Goal: Information Seeking & Learning: Learn about a topic

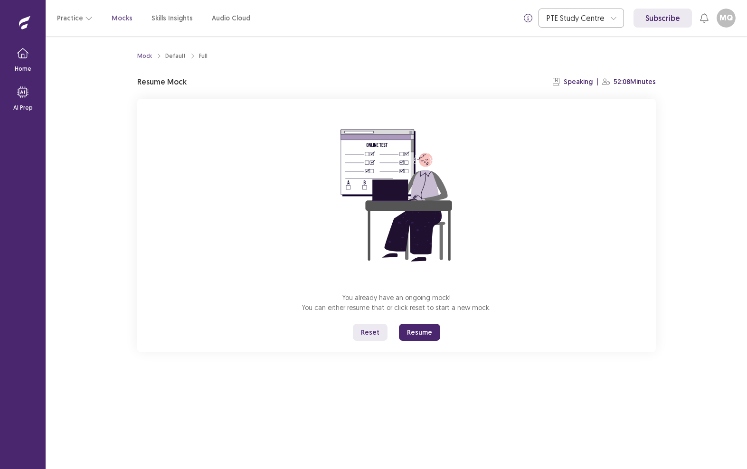
click at [418, 333] on button "Resume" at bounding box center [419, 332] width 41 height 17
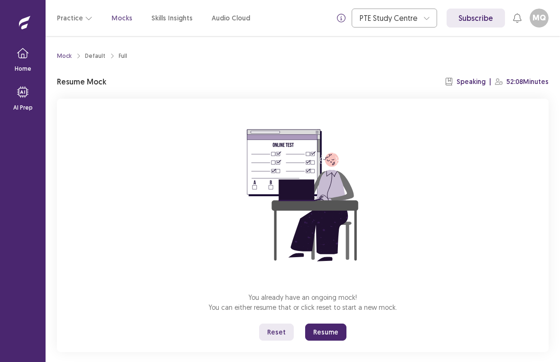
click at [319, 328] on button "Resume" at bounding box center [325, 332] width 41 height 17
click at [320, 332] on button "Resume" at bounding box center [325, 332] width 41 height 17
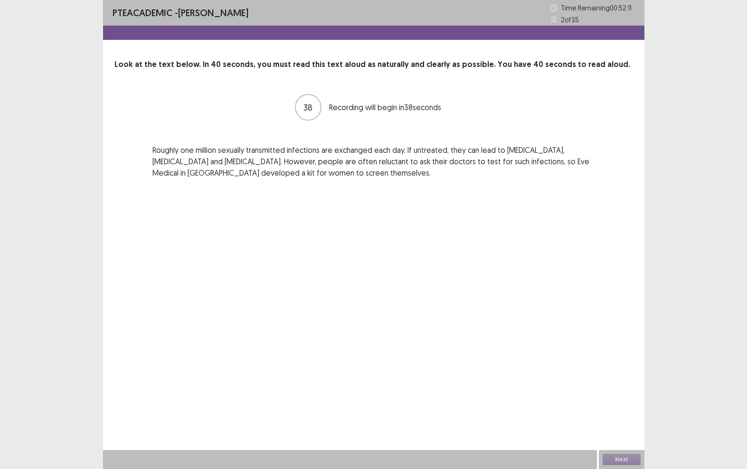
scroll to position [24, 0]
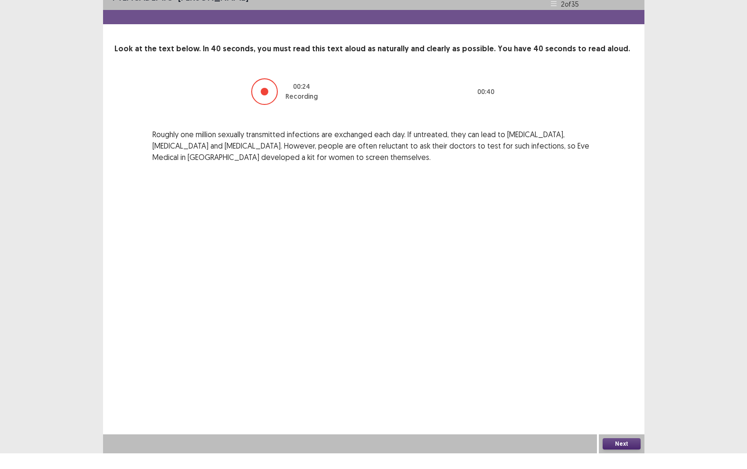
click at [626, 454] on button "Next" at bounding box center [621, 459] width 38 height 11
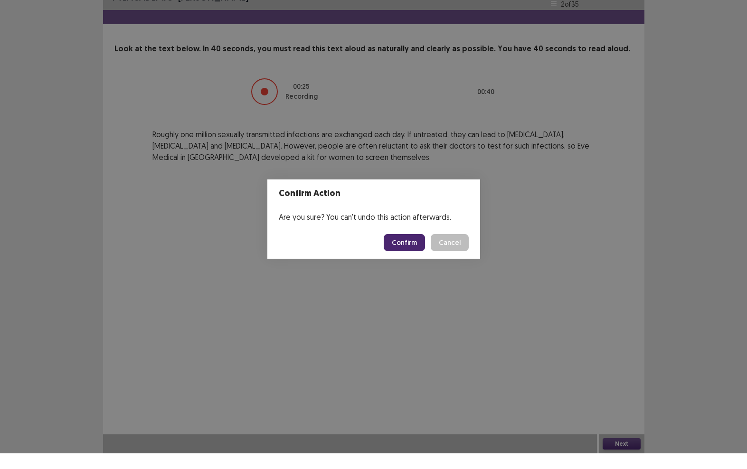
click at [407, 250] on button "Confirm" at bounding box center [403, 258] width 41 height 17
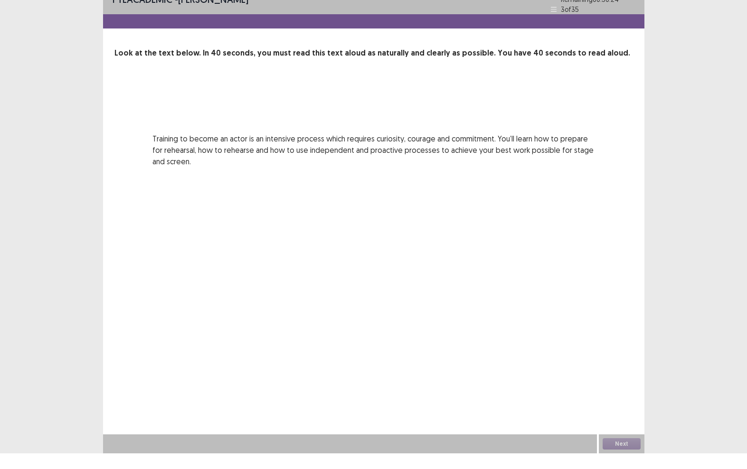
scroll to position [0, 0]
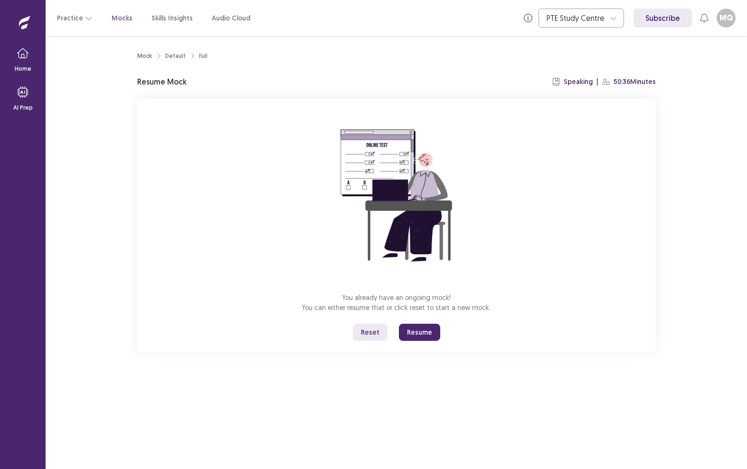
click at [423, 328] on button "Resume" at bounding box center [419, 332] width 41 height 17
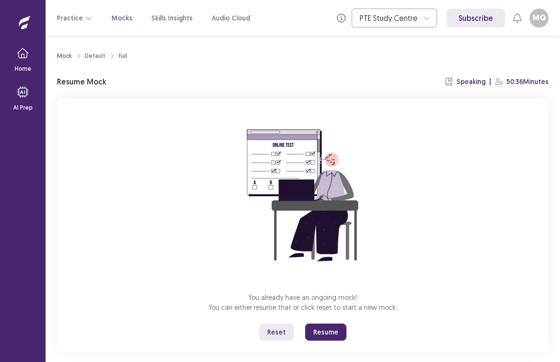
click at [326, 329] on button "Resume" at bounding box center [325, 332] width 41 height 17
click at [318, 333] on button "Resume" at bounding box center [325, 332] width 41 height 17
click at [319, 334] on button "Resume" at bounding box center [325, 332] width 41 height 17
click at [319, 331] on button "Resume" at bounding box center [325, 332] width 41 height 17
click at [319, 329] on button "Resume" at bounding box center [325, 332] width 41 height 17
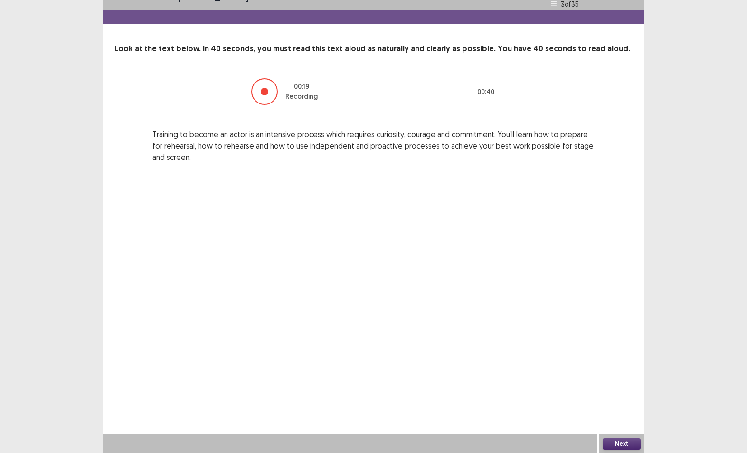
scroll to position [24, 0]
click at [609, 450] on div "Next" at bounding box center [621, 459] width 46 height 19
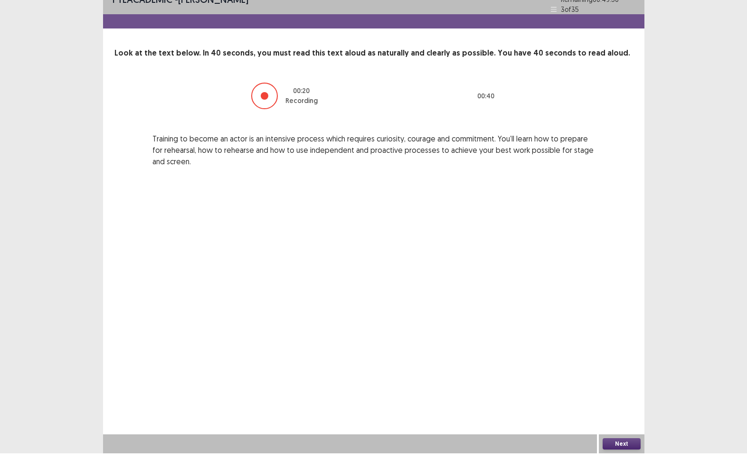
click at [609, 434] on div "PTE academic - Milli Quindara Time Remaining 00 : 49 : 50 3 of 35 Look at the t…" at bounding box center [373, 234] width 541 height 469
click at [610, 454] on button "Next" at bounding box center [621, 459] width 38 height 11
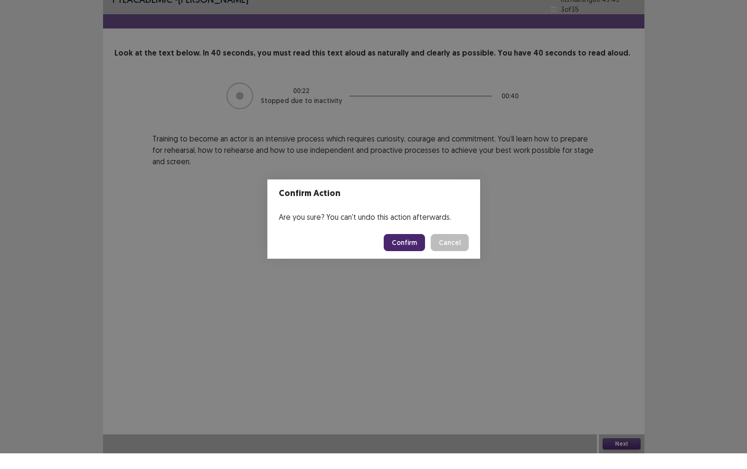
click at [399, 250] on button "Confirm" at bounding box center [403, 258] width 41 height 17
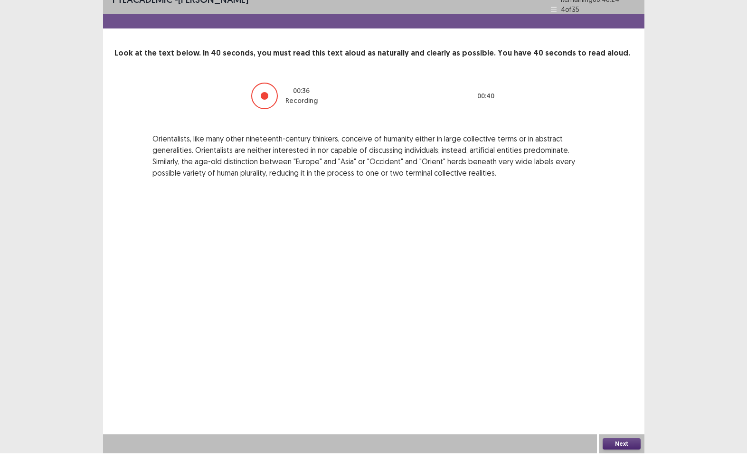
click at [624, 454] on button "Next" at bounding box center [621, 459] width 38 height 11
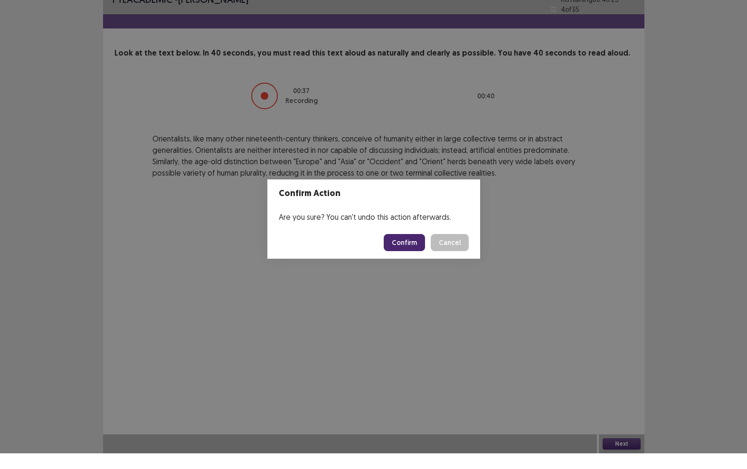
click at [389, 250] on button "Confirm" at bounding box center [403, 258] width 41 height 17
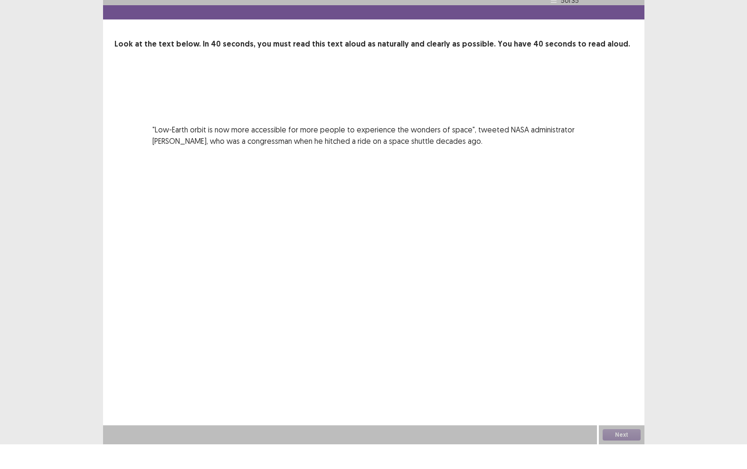
scroll to position [0, 0]
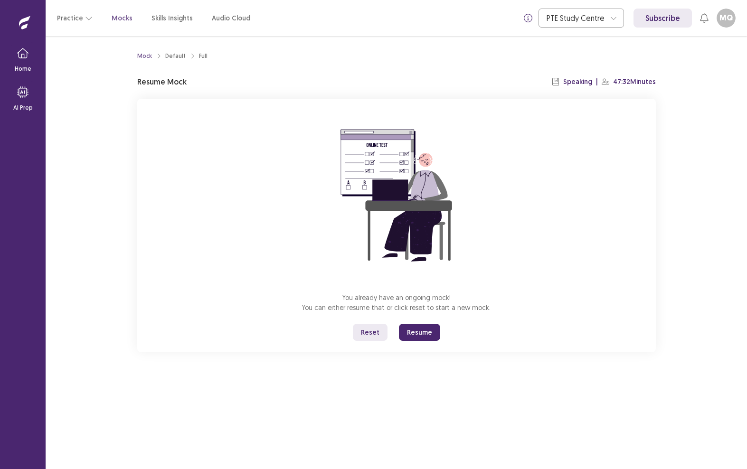
click at [425, 335] on button "Resume" at bounding box center [419, 332] width 41 height 17
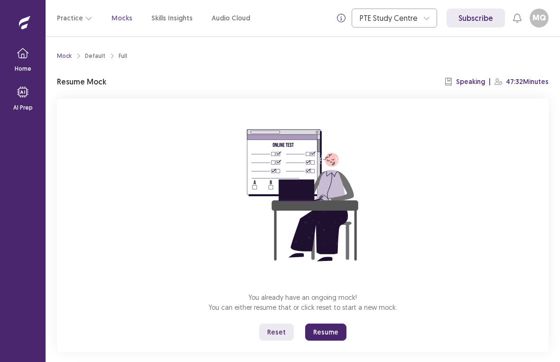
click at [322, 328] on button "Resume" at bounding box center [325, 332] width 41 height 17
click at [319, 329] on button "Resume" at bounding box center [325, 332] width 41 height 17
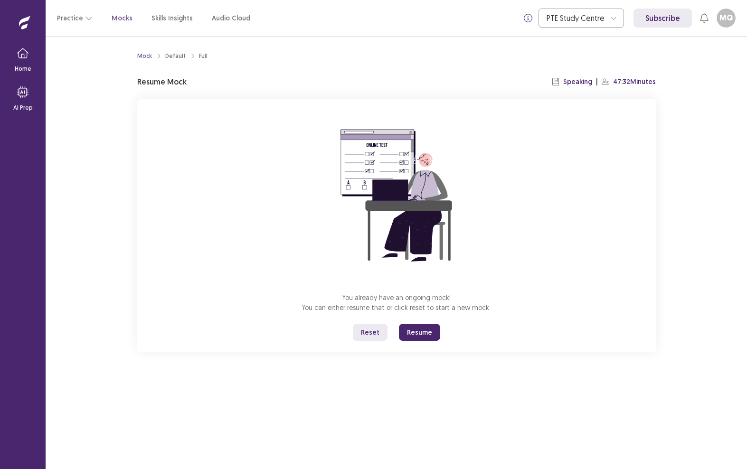
click at [419, 329] on button "Resume" at bounding box center [419, 332] width 41 height 17
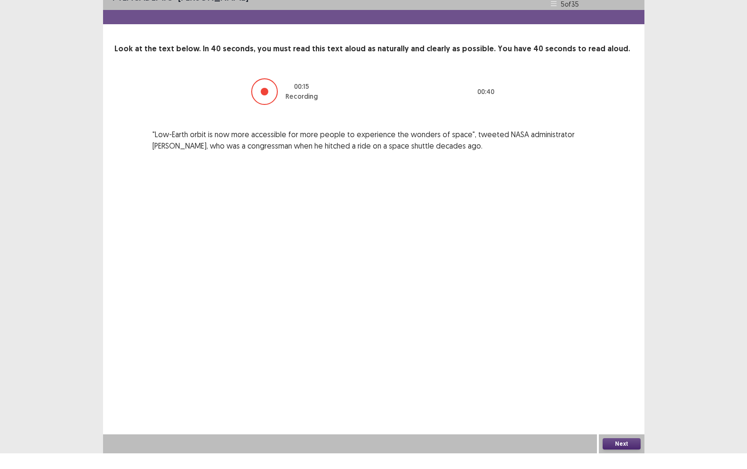
scroll to position [24, 0]
click at [269, 94] on div at bounding box center [264, 107] width 27 height 27
click at [625, 454] on button "Next" at bounding box center [621, 459] width 38 height 11
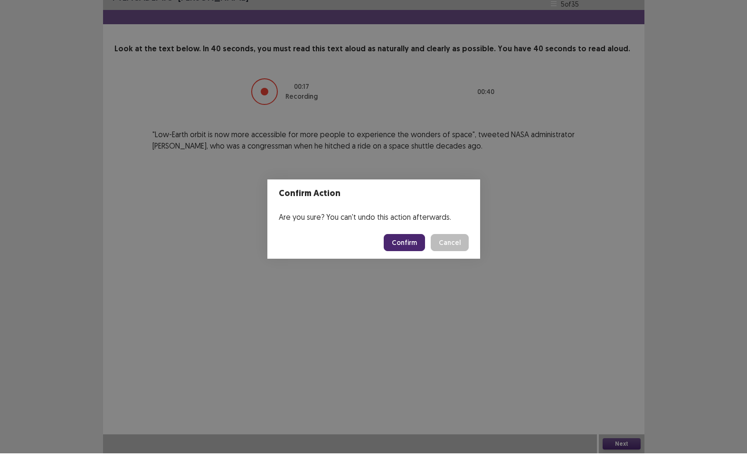
click at [403, 250] on button "Confirm" at bounding box center [403, 258] width 41 height 17
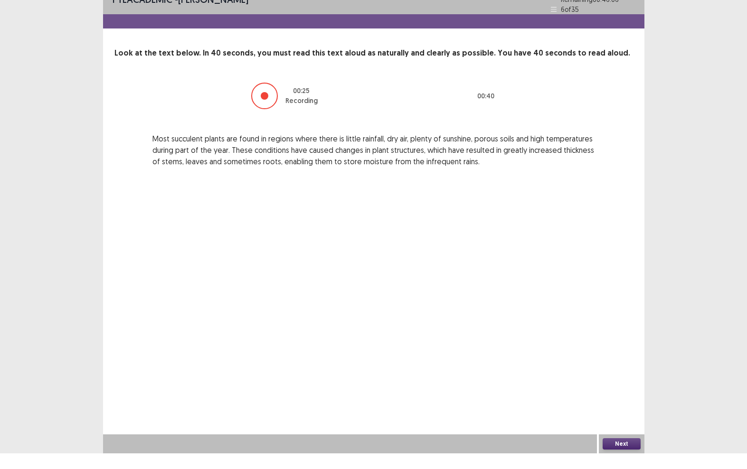
click at [622, 454] on button "Next" at bounding box center [621, 459] width 38 height 11
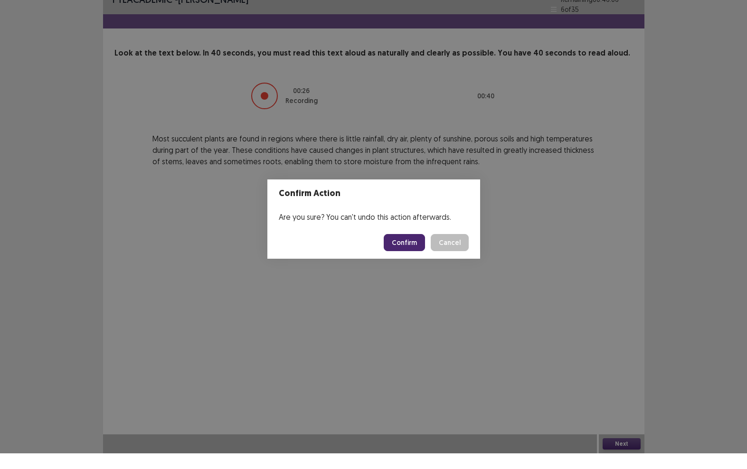
click at [397, 250] on button "Confirm" at bounding box center [403, 258] width 41 height 17
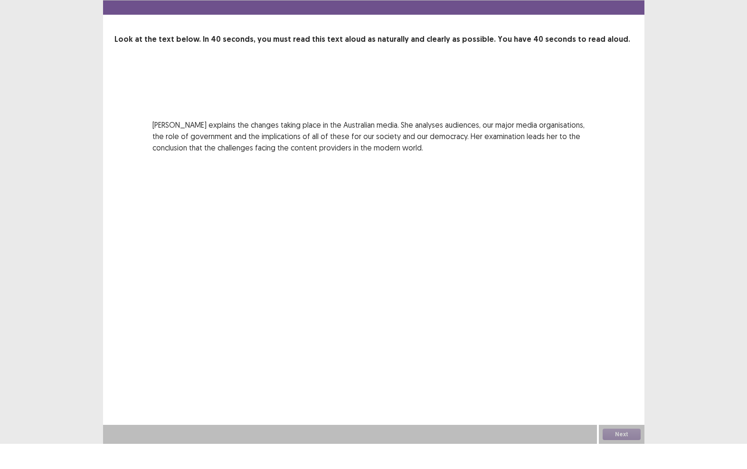
scroll to position [0, 0]
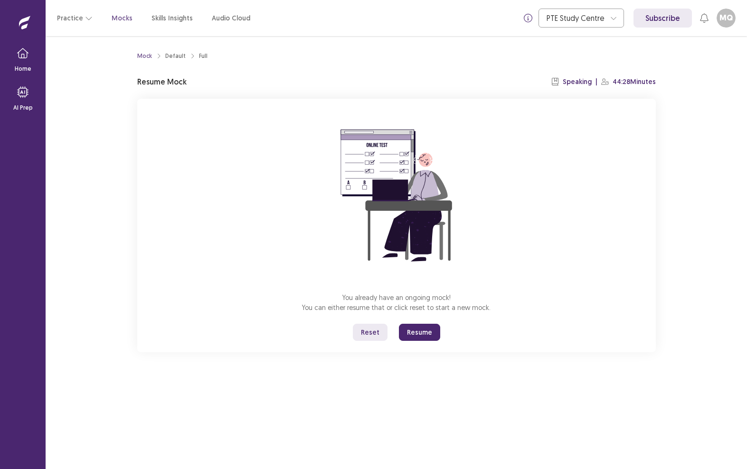
click at [424, 335] on button "Resume" at bounding box center [419, 332] width 41 height 17
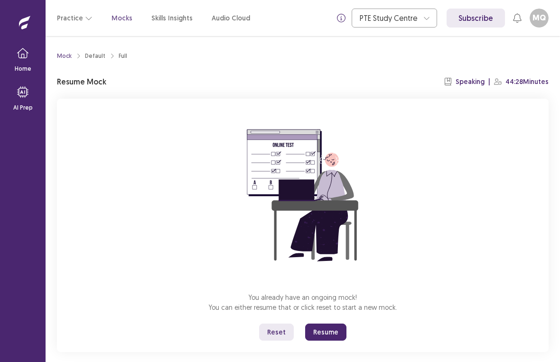
click at [325, 332] on button "Resume" at bounding box center [325, 332] width 41 height 17
click at [324, 329] on button "Resume" at bounding box center [325, 332] width 41 height 17
click at [328, 337] on button "Resume" at bounding box center [325, 332] width 41 height 17
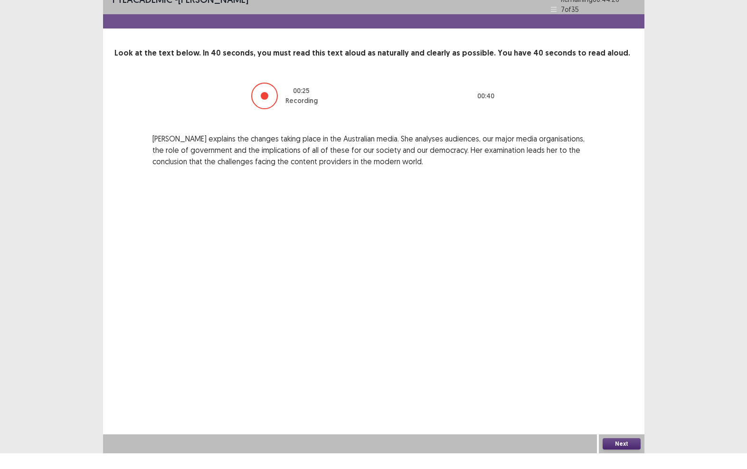
scroll to position [24, 0]
click at [614, 454] on button "Next" at bounding box center [621, 459] width 38 height 11
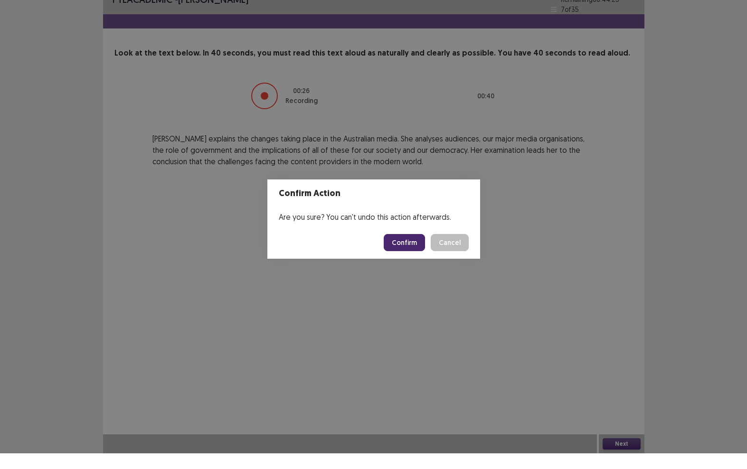
click at [397, 250] on button "Confirm" at bounding box center [403, 258] width 41 height 17
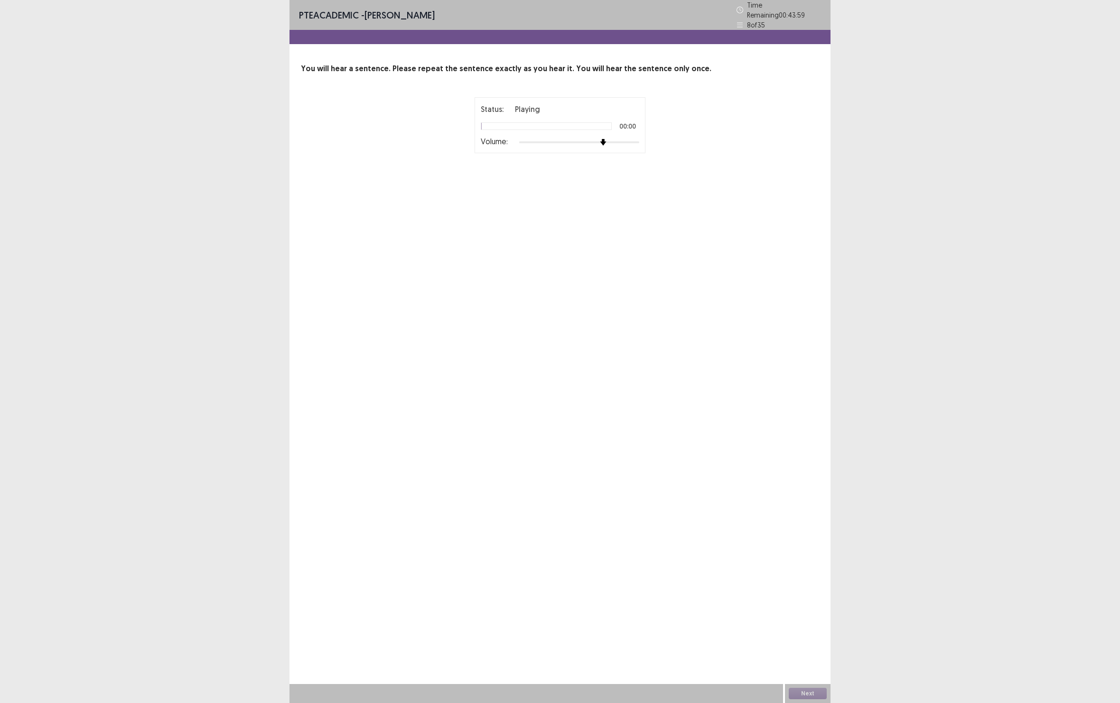
scroll to position [0, 0]
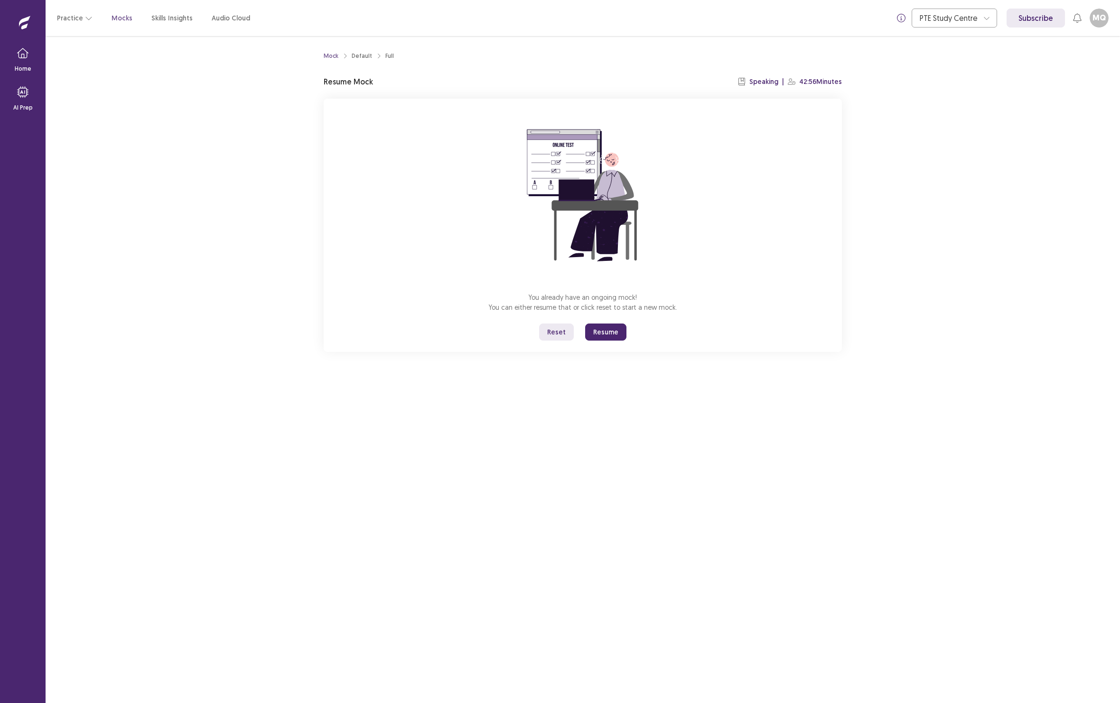
click at [602, 341] on button "Resume" at bounding box center [605, 332] width 41 height 17
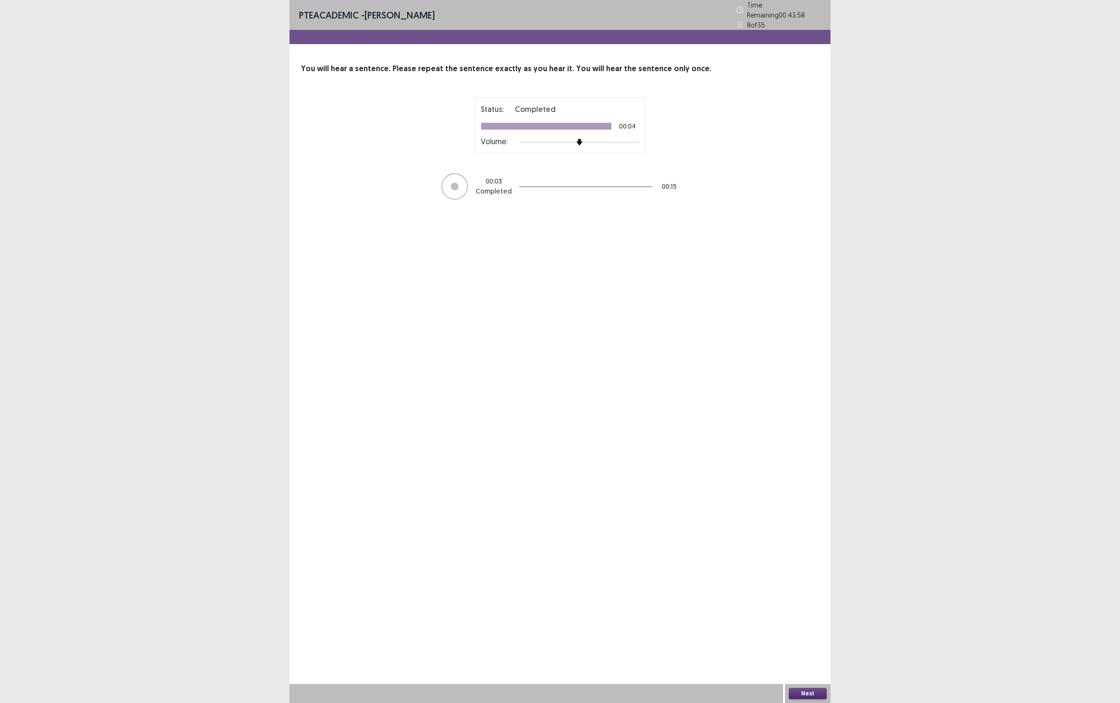
scroll to position [37, 0]
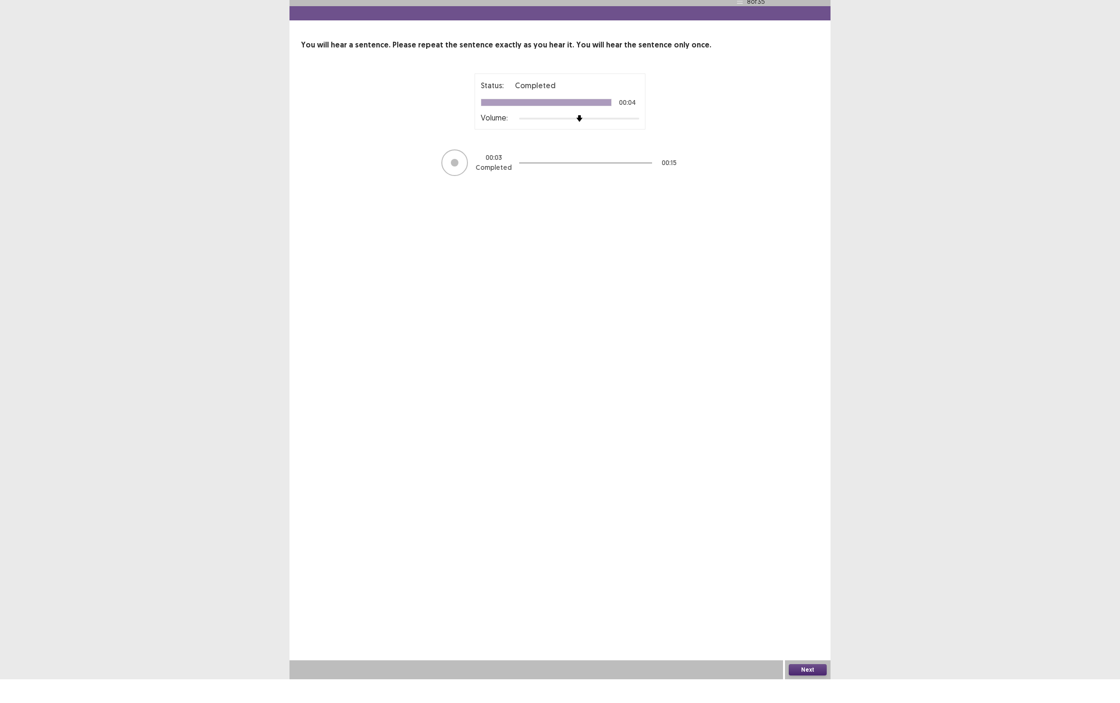
click at [788, 684] on div "Next" at bounding box center [808, 693] width 46 height 19
click at [805, 688] on button "Next" at bounding box center [808, 693] width 38 height 11
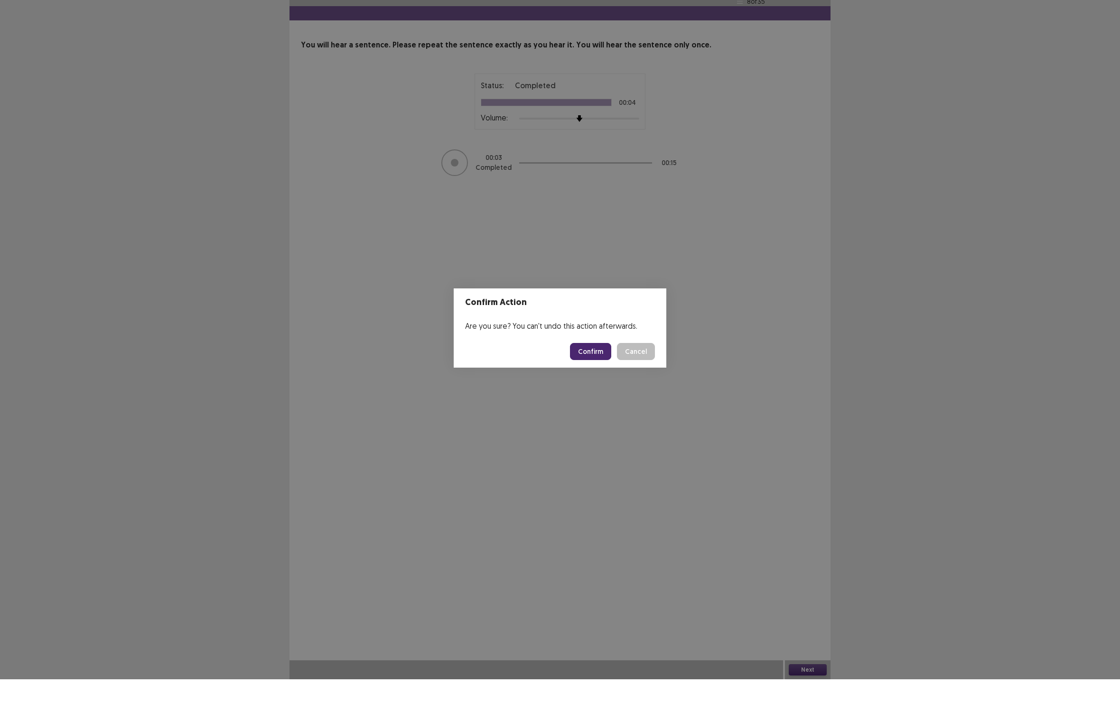
click at [572, 367] on button "Confirm" at bounding box center [590, 375] width 41 height 17
click at [570, 367] on button "Confirm" at bounding box center [590, 375] width 41 height 17
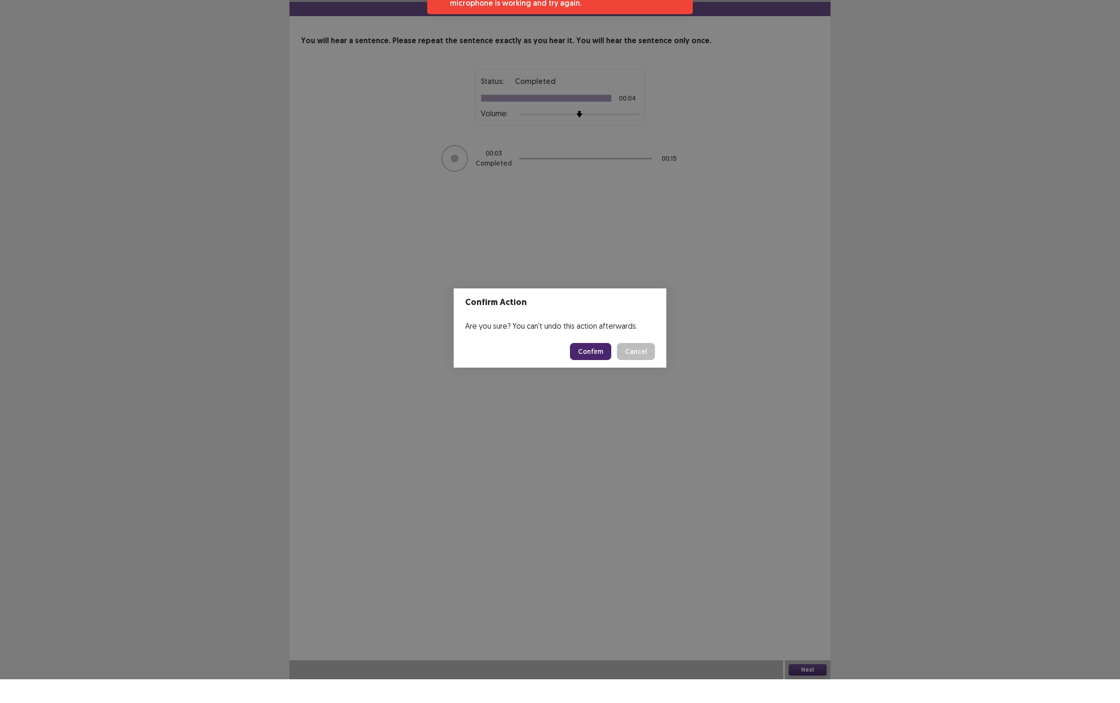
click at [581, 367] on button "Confirm" at bounding box center [590, 375] width 41 height 17
click at [634, 367] on button "Cancel" at bounding box center [636, 375] width 38 height 17
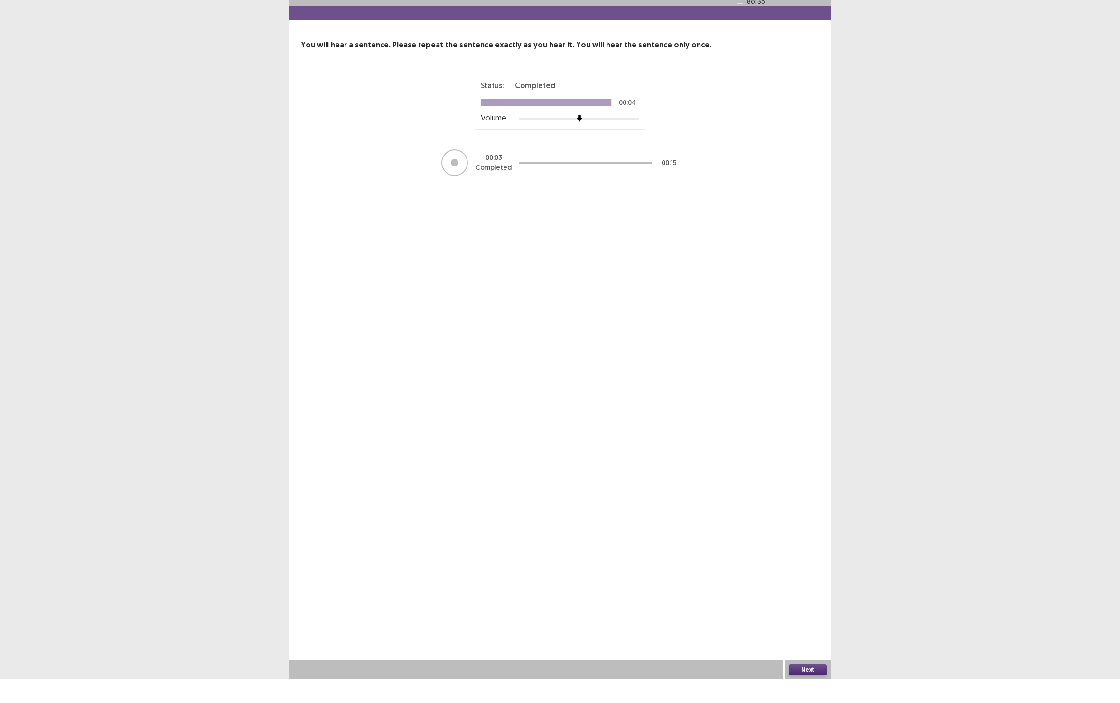
click at [800, 688] on button "Next" at bounding box center [808, 693] width 38 height 11
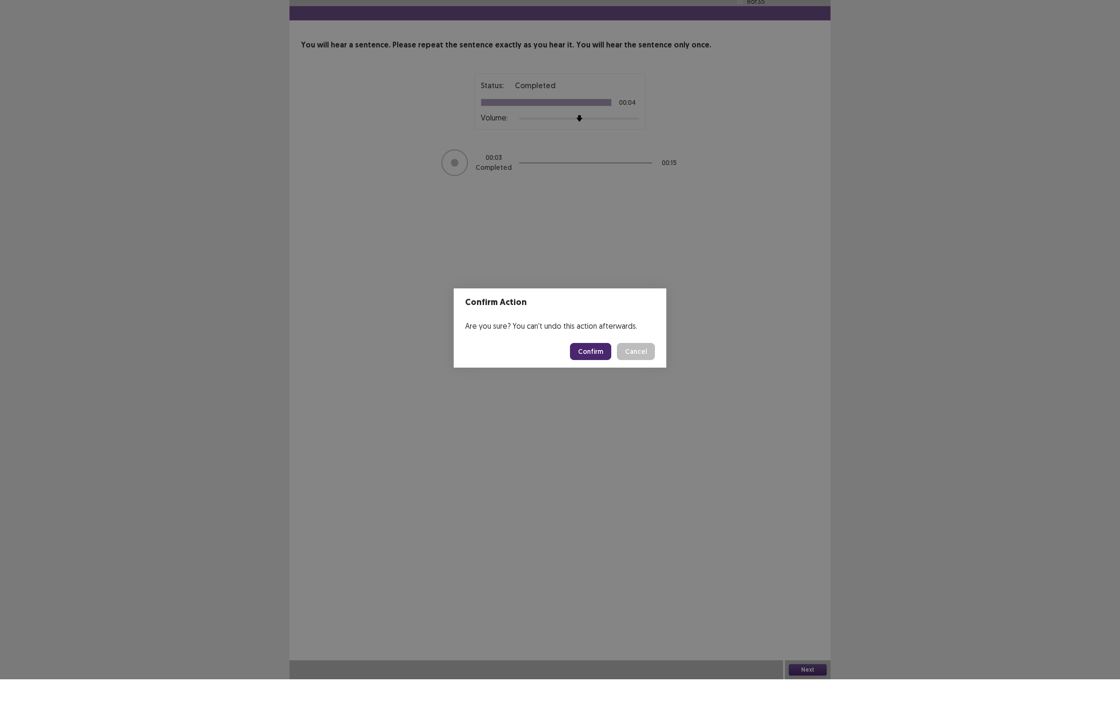
click at [570, 367] on button "Confirm" at bounding box center [590, 375] width 41 height 17
click at [571, 367] on button "Confirm" at bounding box center [590, 375] width 41 height 17
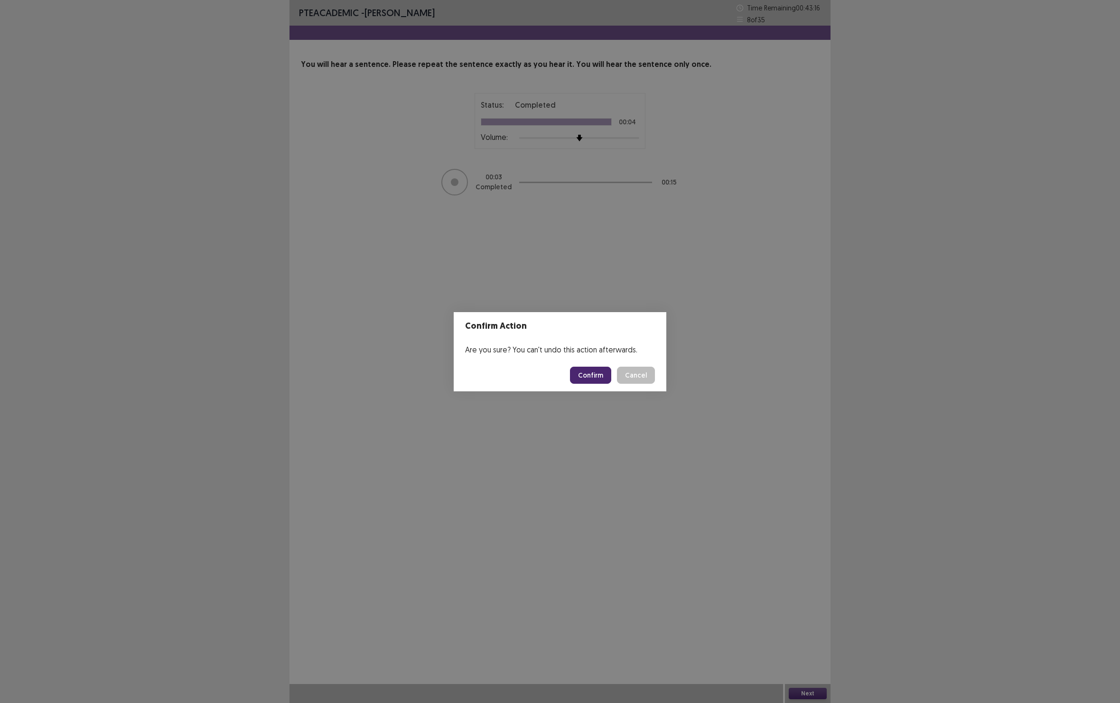
click at [585, 375] on button "Confirm" at bounding box center [590, 375] width 41 height 17
click at [632, 361] on footer "Confirm Cancel" at bounding box center [560, 375] width 213 height 32
click at [631, 380] on button "Cancel" at bounding box center [636, 375] width 38 height 17
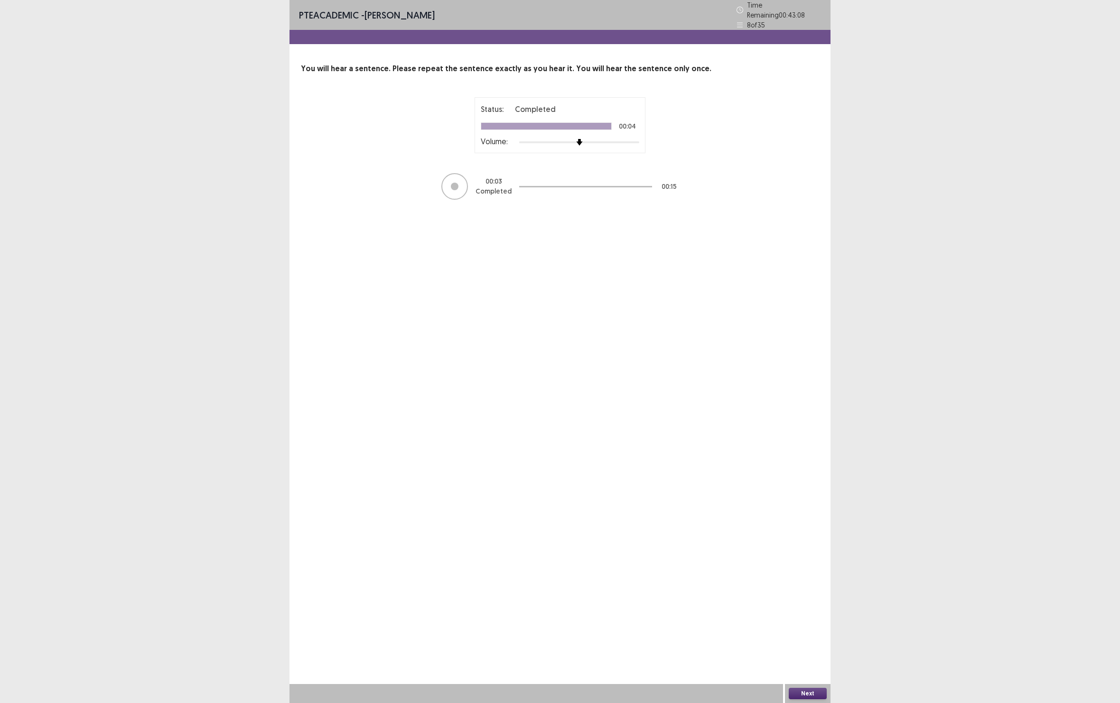
scroll to position [0, 0]
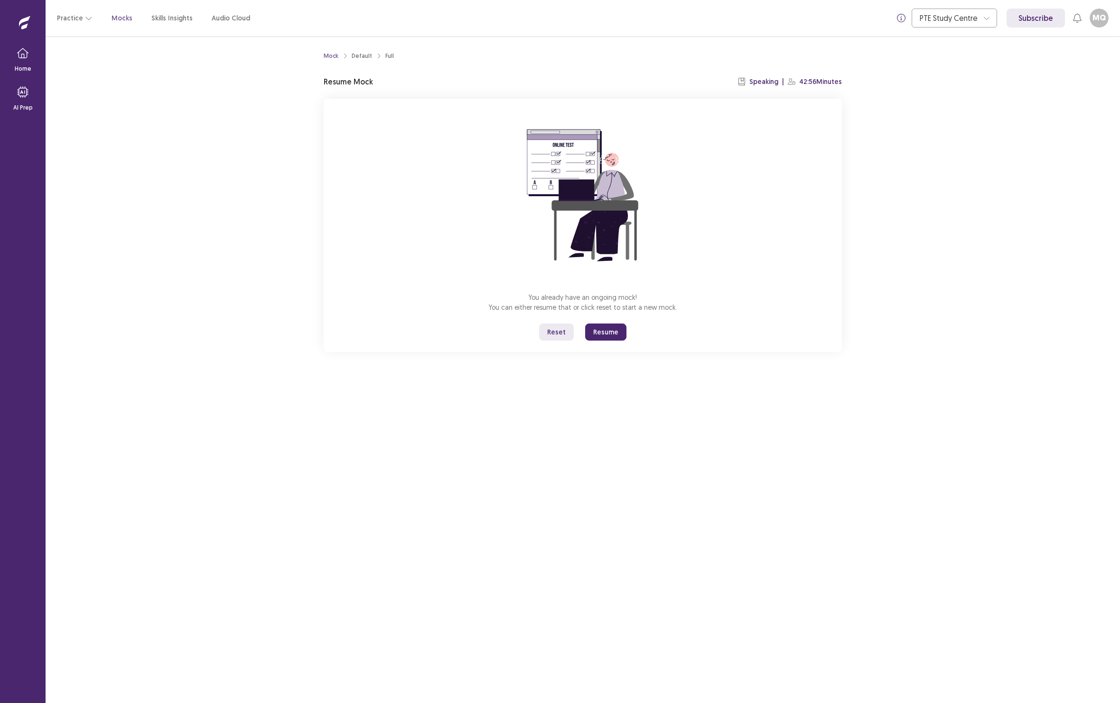
click at [601, 341] on button "Resume" at bounding box center [605, 332] width 41 height 17
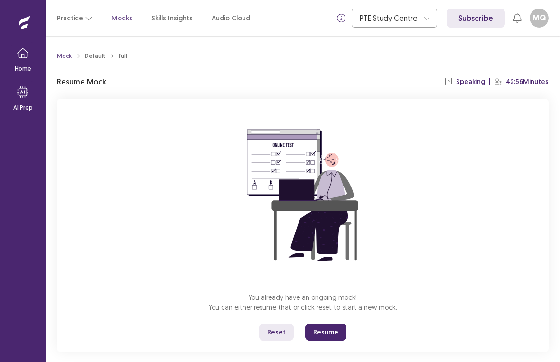
click at [319, 333] on button "Resume" at bounding box center [325, 332] width 41 height 17
click at [323, 338] on button "Resume" at bounding box center [325, 332] width 41 height 17
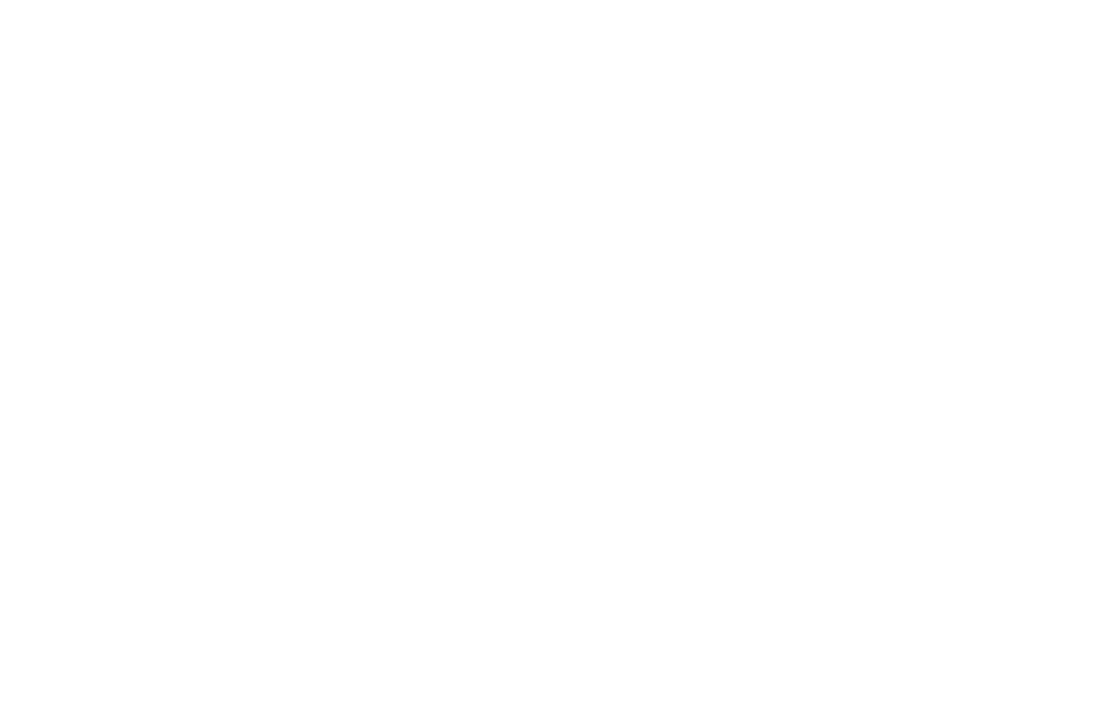
click at [601, 0] on html "Flowy by FastFlowUp — Accelerate. Adapt. Advance." at bounding box center [560, 0] width 1120 height 0
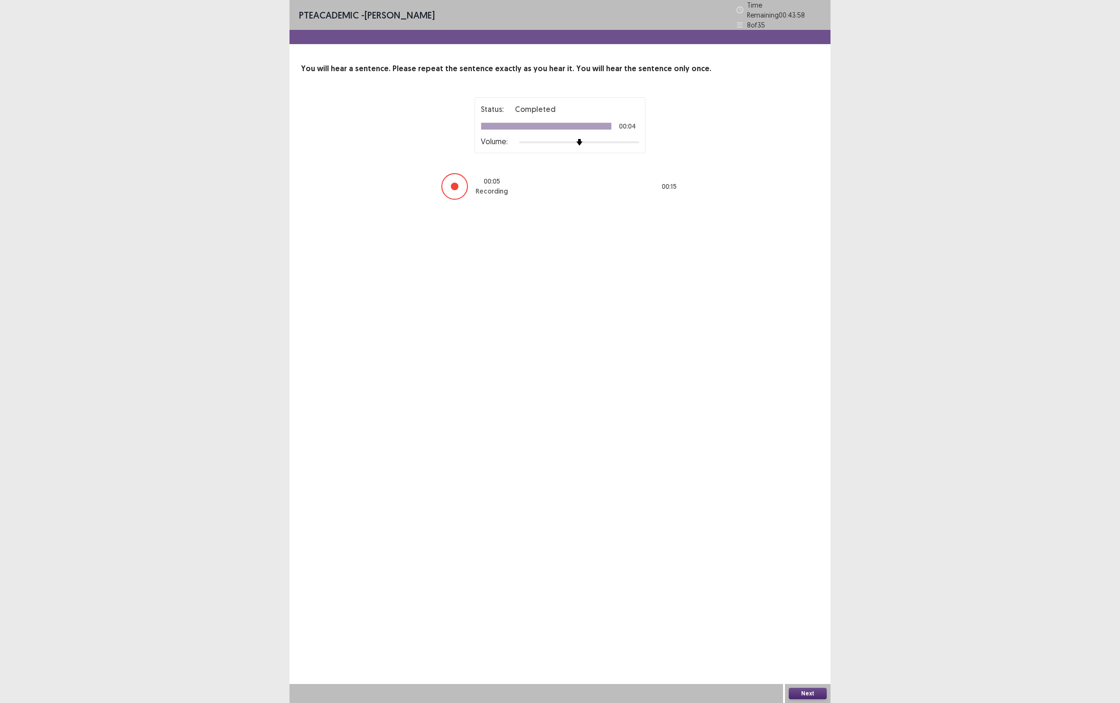
click at [455, 190] on div at bounding box center [455, 187] width 8 height 8
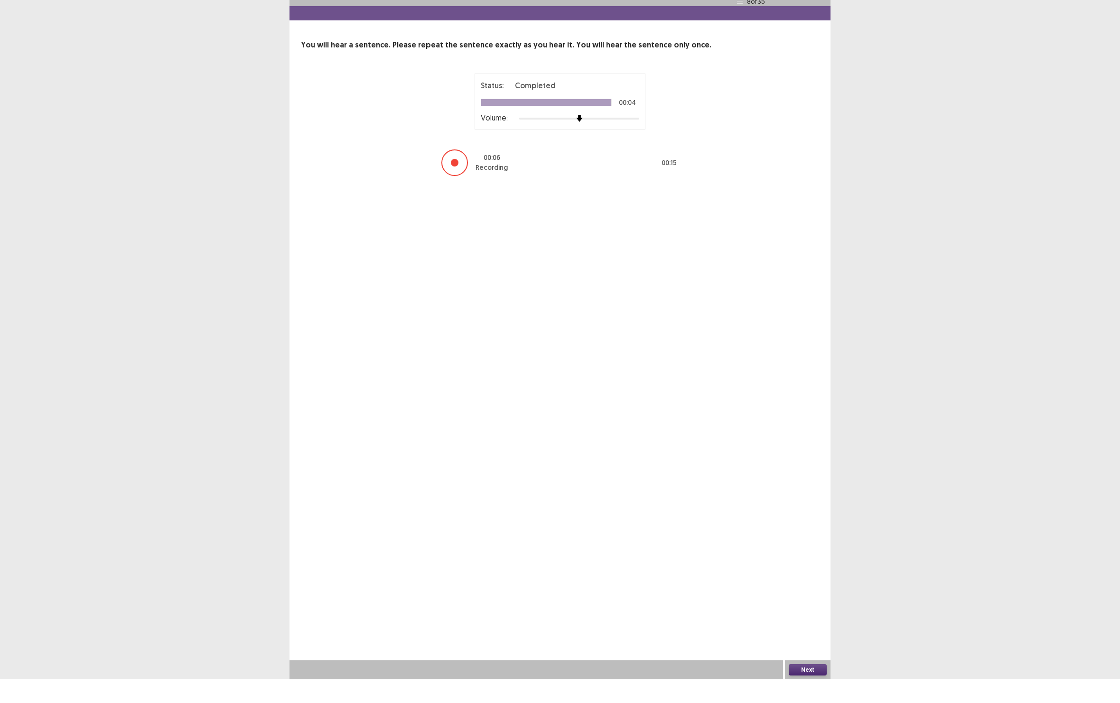
scroll to position [37, 0]
click at [798, 688] on button "Next" at bounding box center [808, 693] width 38 height 11
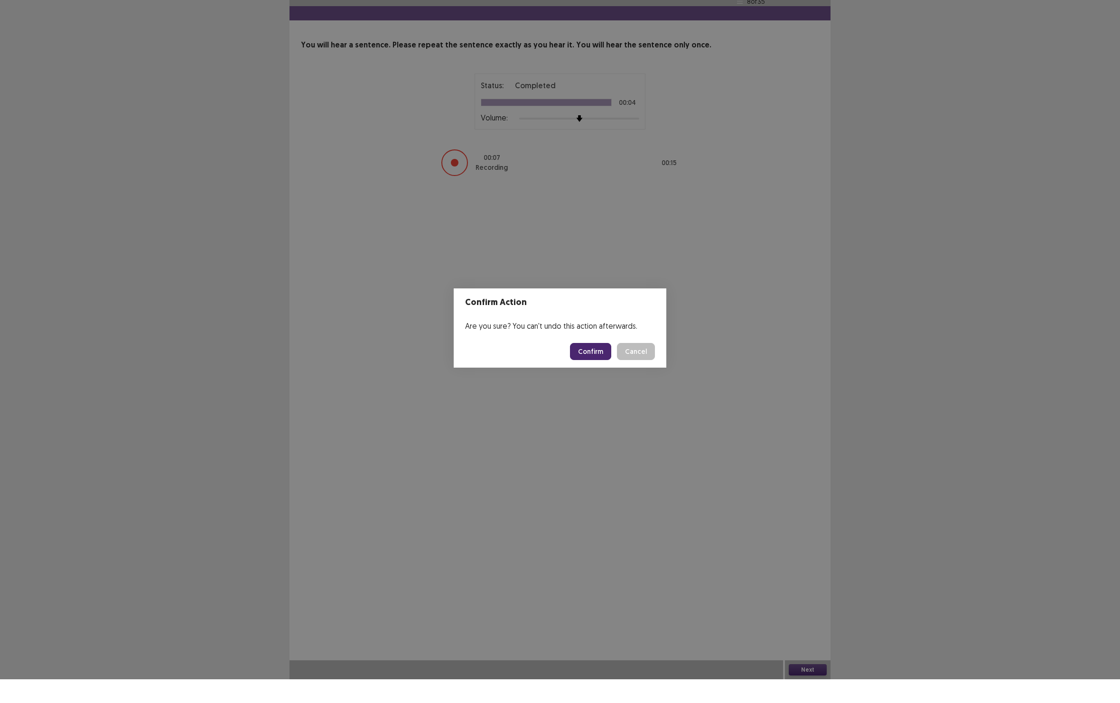
click at [582, 367] on button "Confirm" at bounding box center [590, 375] width 41 height 17
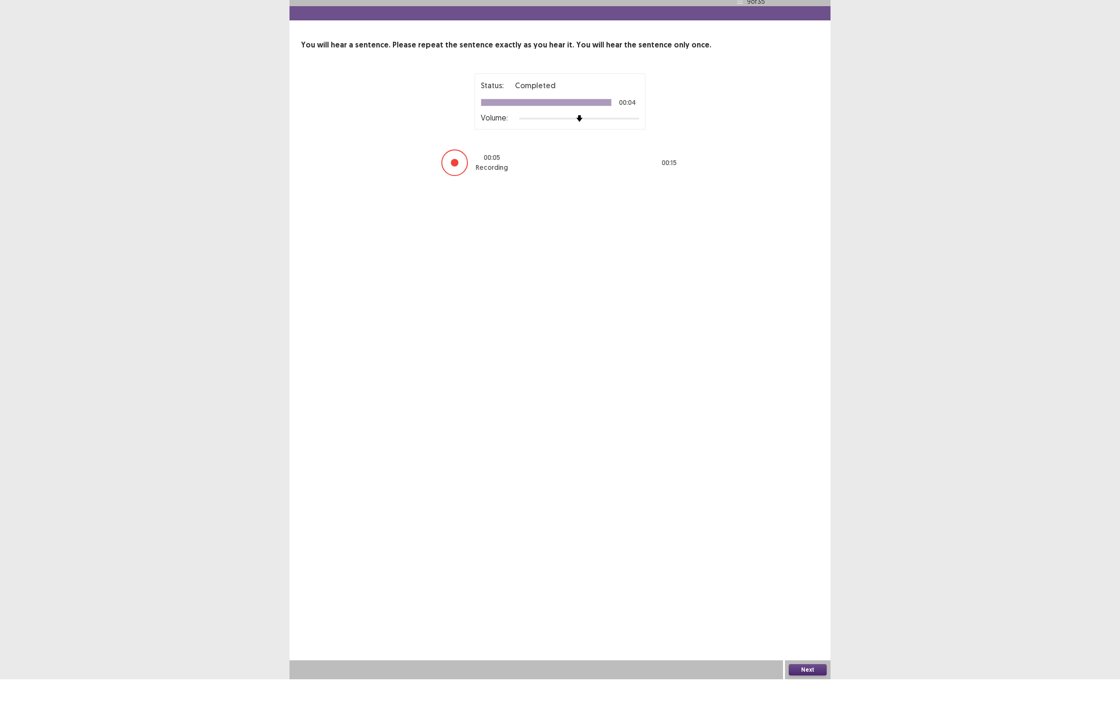
click at [798, 688] on button "Next" at bounding box center [808, 693] width 38 height 11
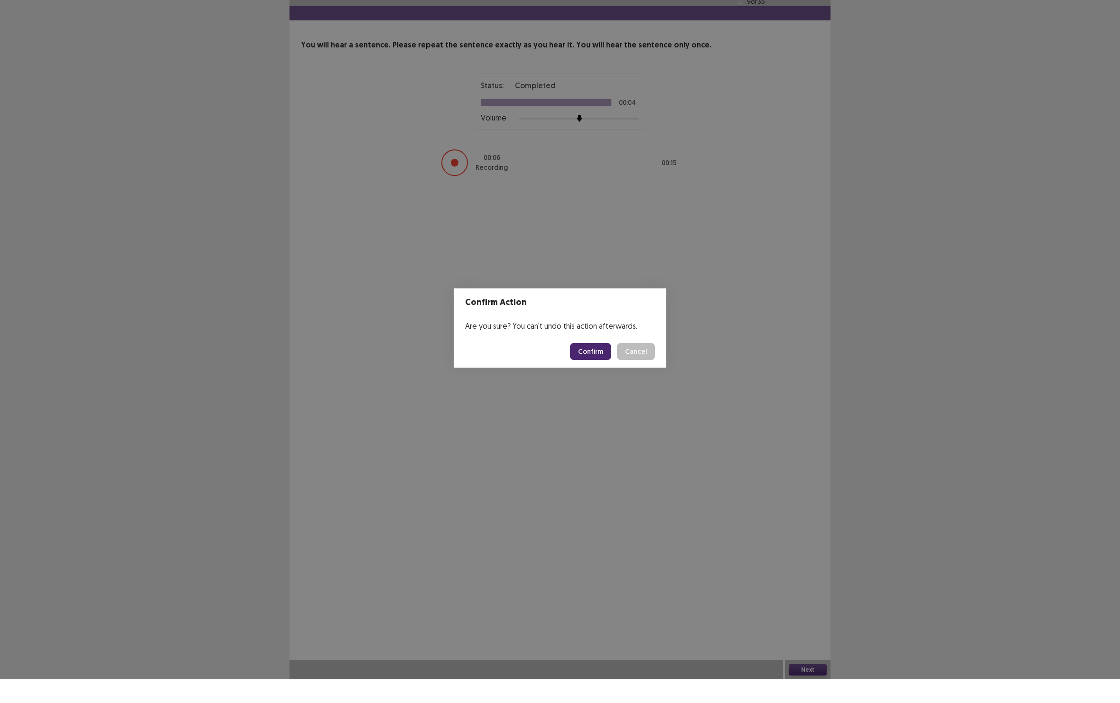
click at [580, 367] on button "Confirm" at bounding box center [590, 375] width 41 height 17
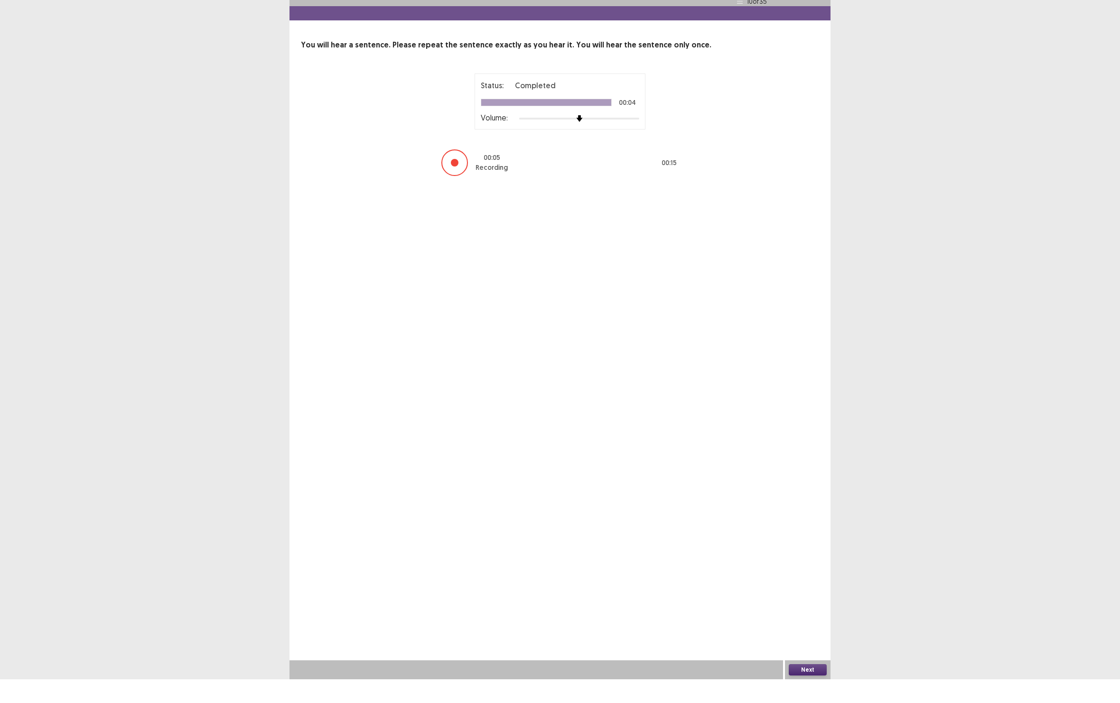
click at [802, 688] on button "Next" at bounding box center [808, 693] width 38 height 11
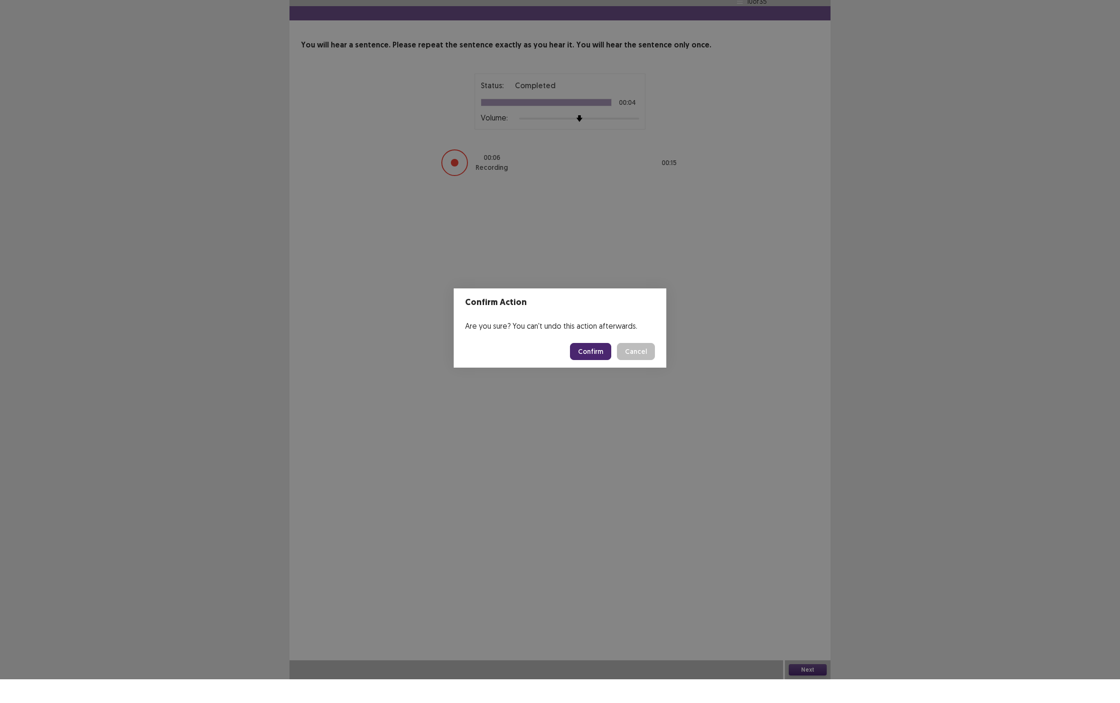
click at [573, 367] on button "Confirm" at bounding box center [590, 375] width 41 height 17
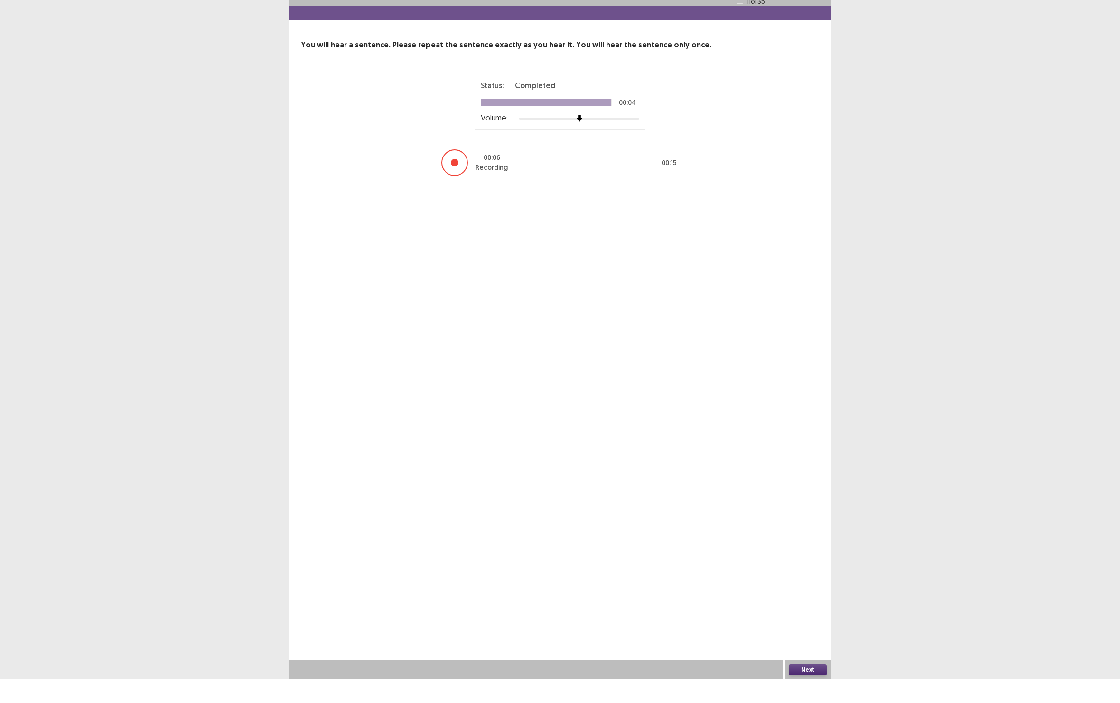
click at [803, 688] on button "Next" at bounding box center [808, 693] width 38 height 11
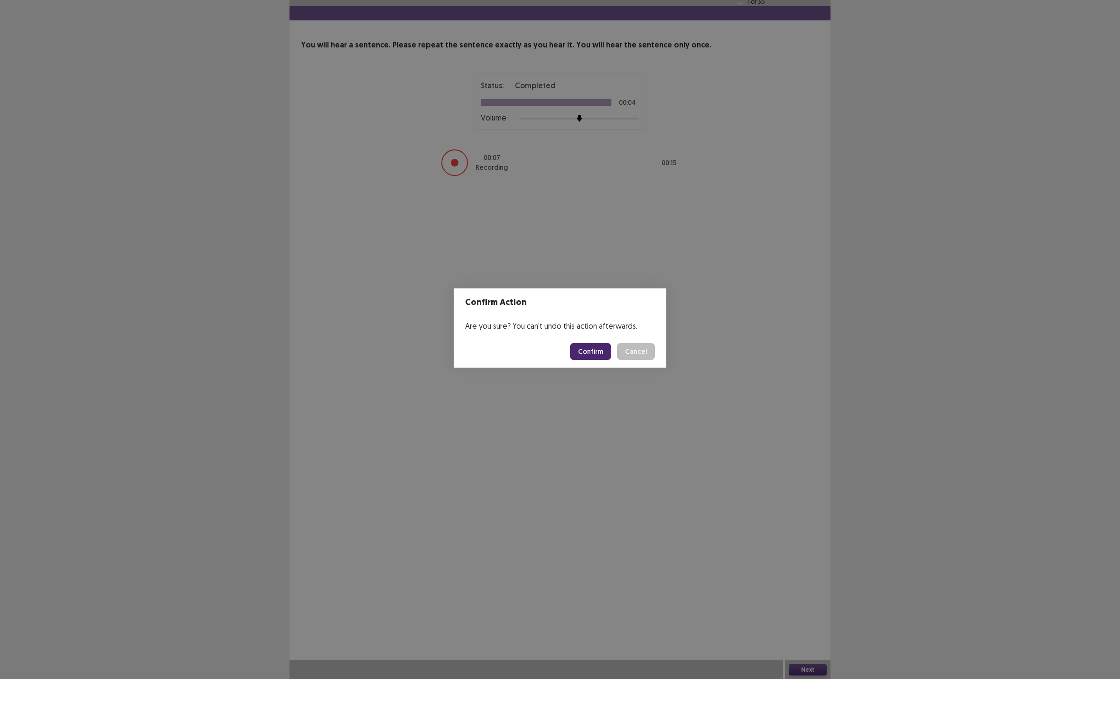
click at [571, 367] on button "Confirm" at bounding box center [590, 375] width 41 height 17
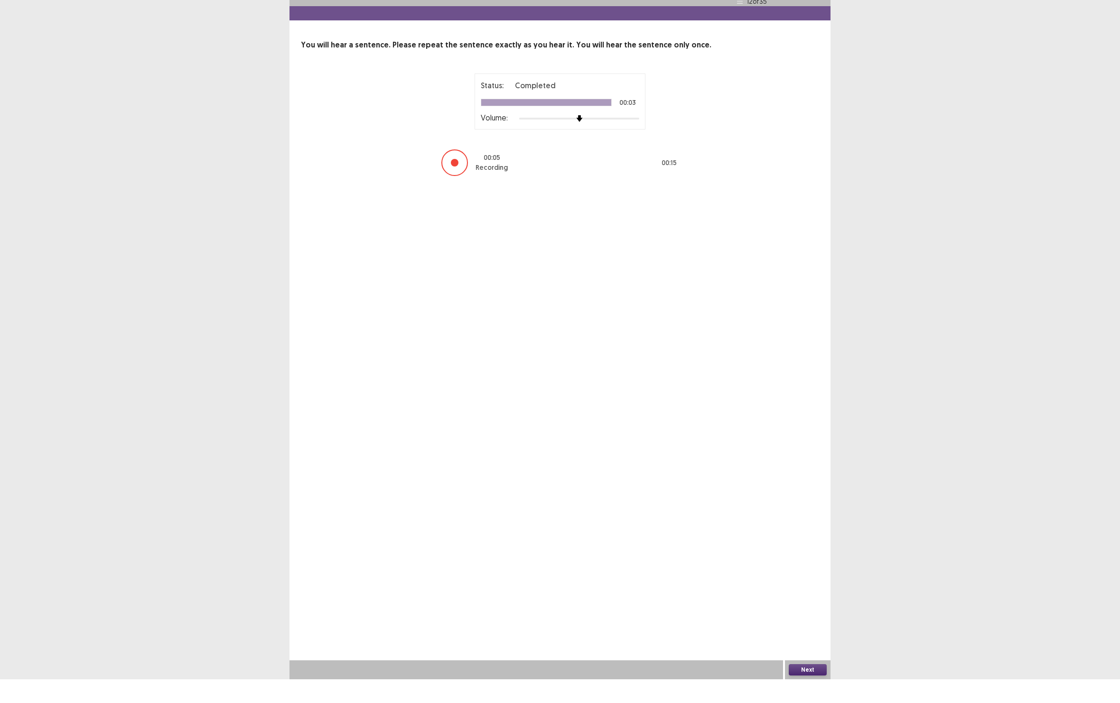
click at [802, 688] on button "Next" at bounding box center [808, 693] width 38 height 11
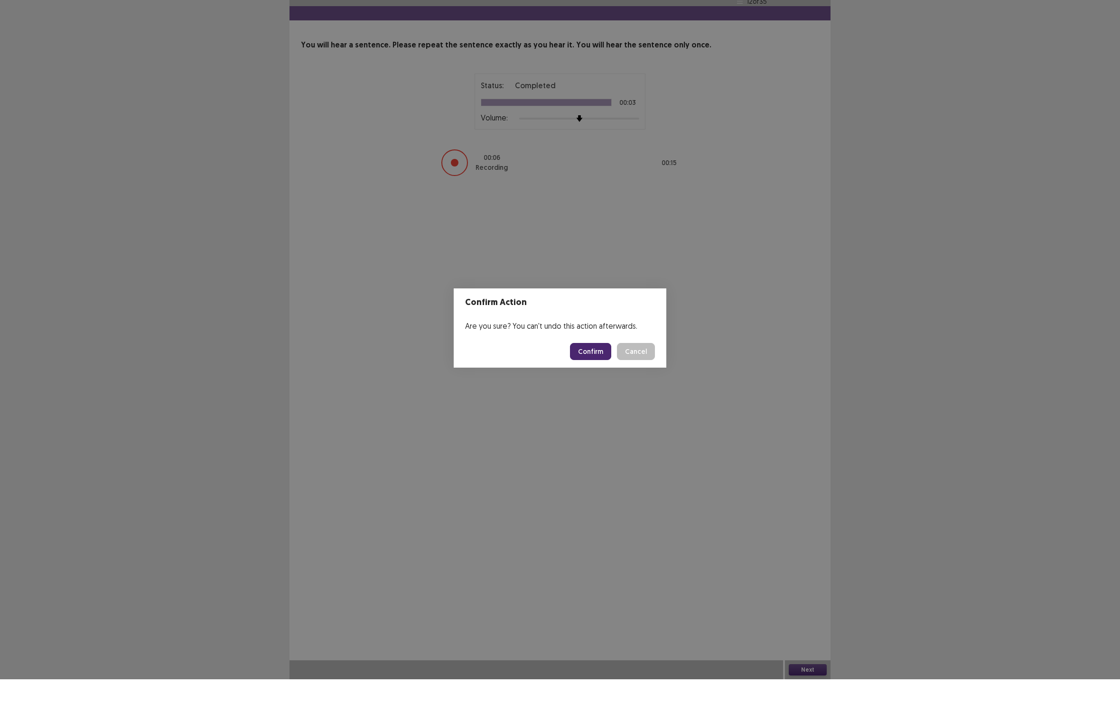
click at [574, 367] on button "Confirm" at bounding box center [590, 375] width 41 height 17
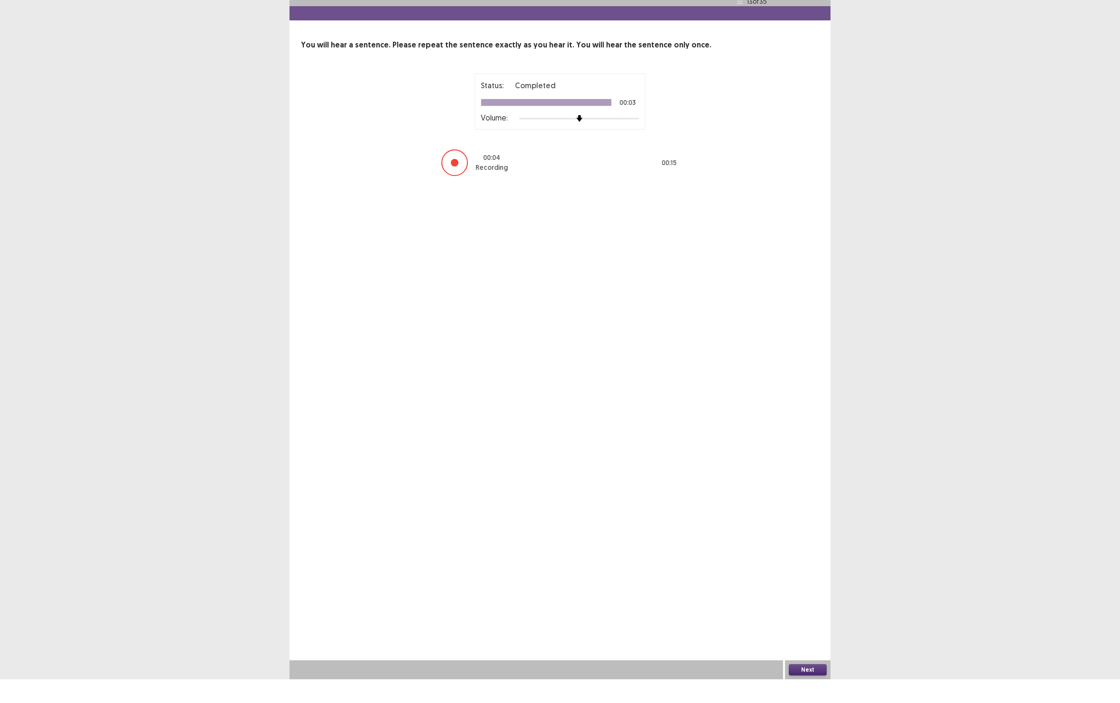
click at [794, 688] on button "Next" at bounding box center [808, 693] width 38 height 11
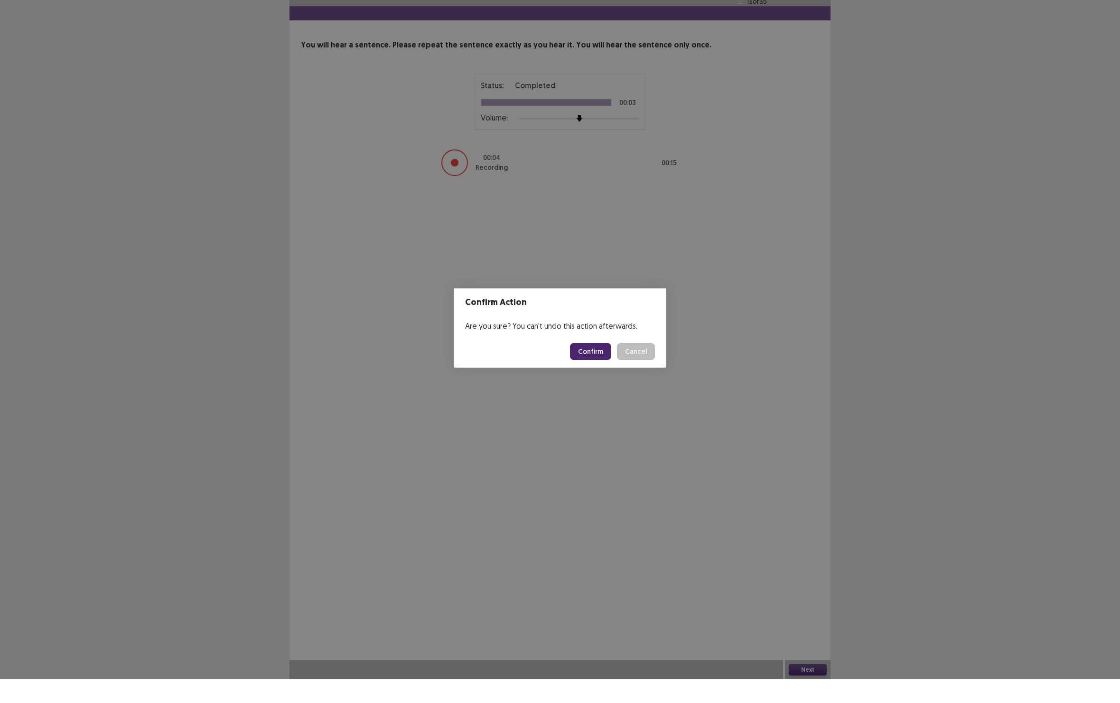
click at [580, 367] on button "Confirm" at bounding box center [590, 375] width 41 height 17
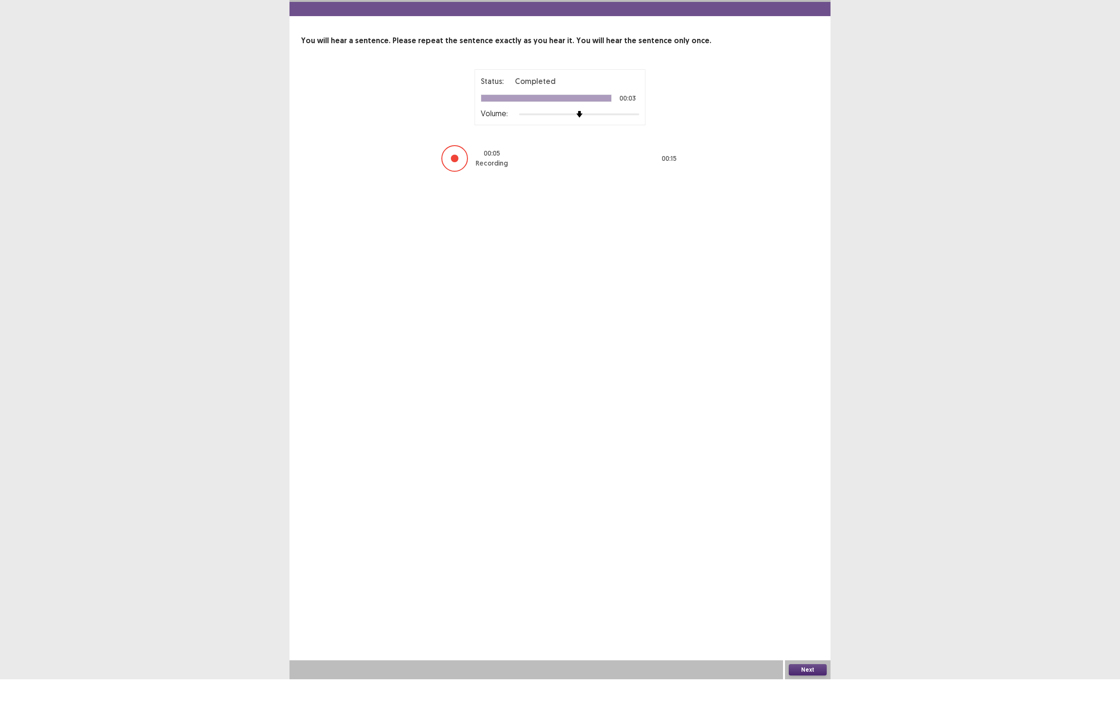
click at [796, 688] on button "Next" at bounding box center [808, 693] width 38 height 11
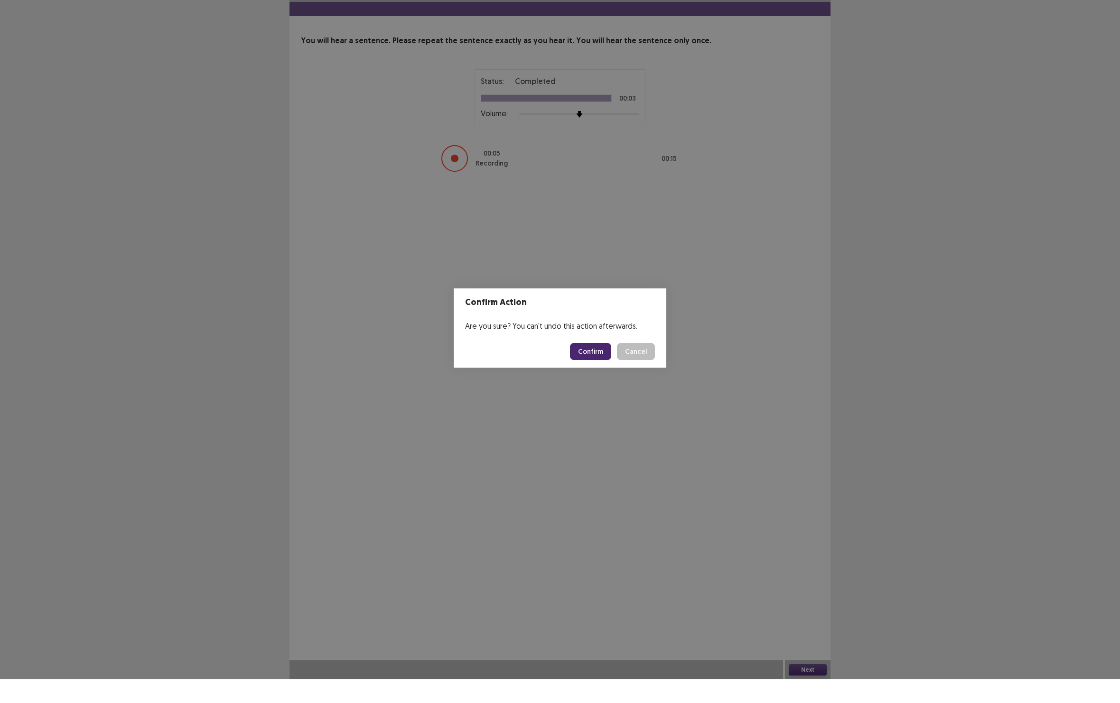
click at [576, 367] on button "Confirm" at bounding box center [590, 375] width 41 height 17
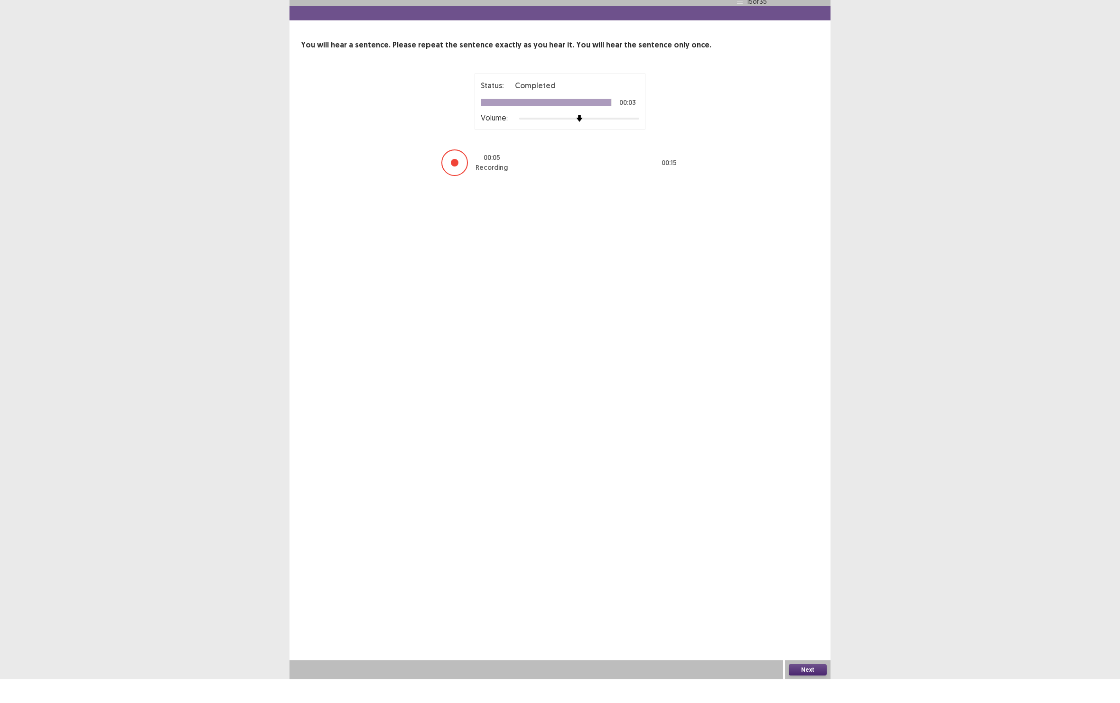
click at [800, 688] on button "Next" at bounding box center [808, 693] width 38 height 11
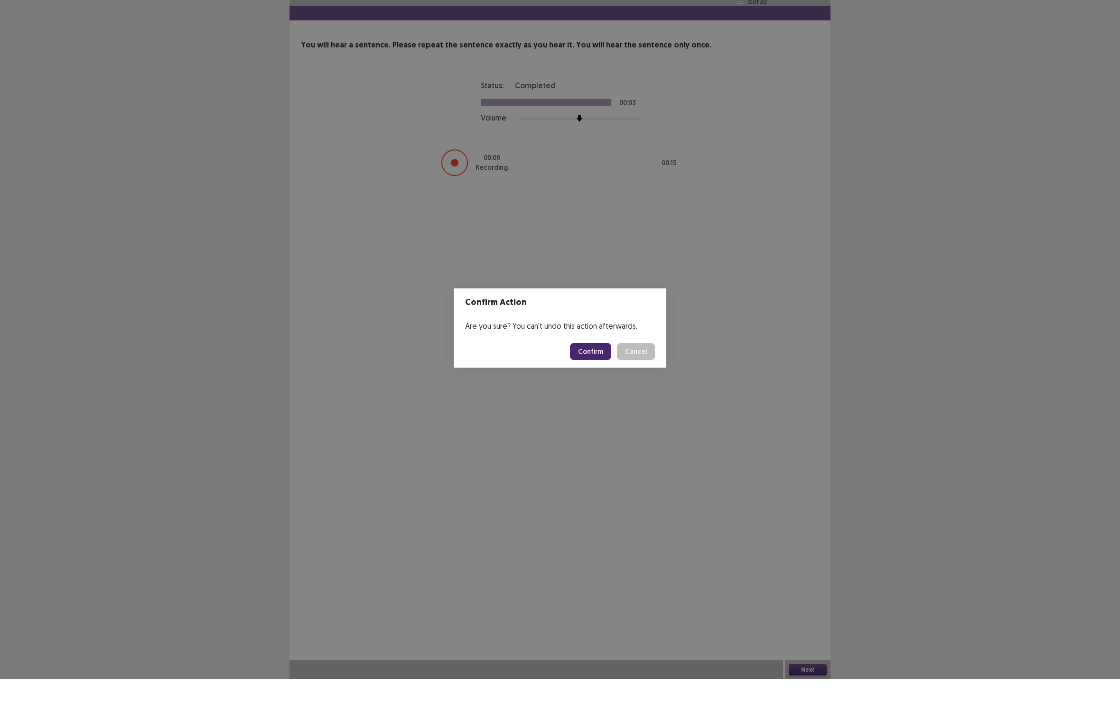
click at [571, 367] on button "Confirm" at bounding box center [590, 375] width 41 height 17
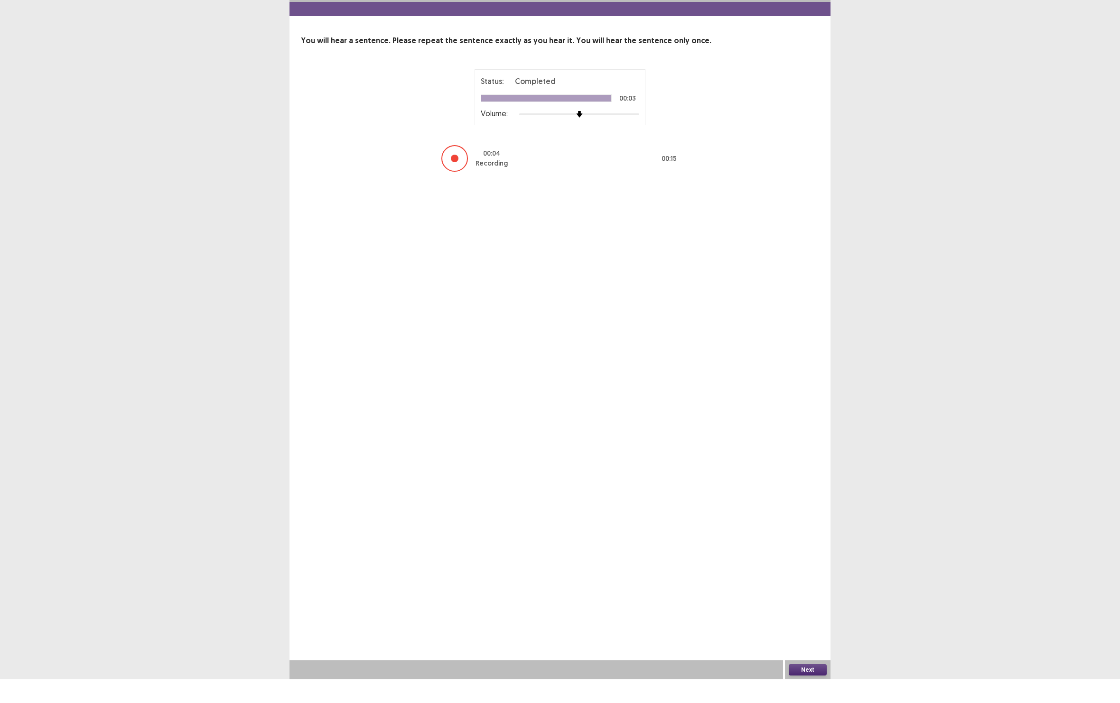
click at [797, 688] on button "Next" at bounding box center [808, 693] width 38 height 11
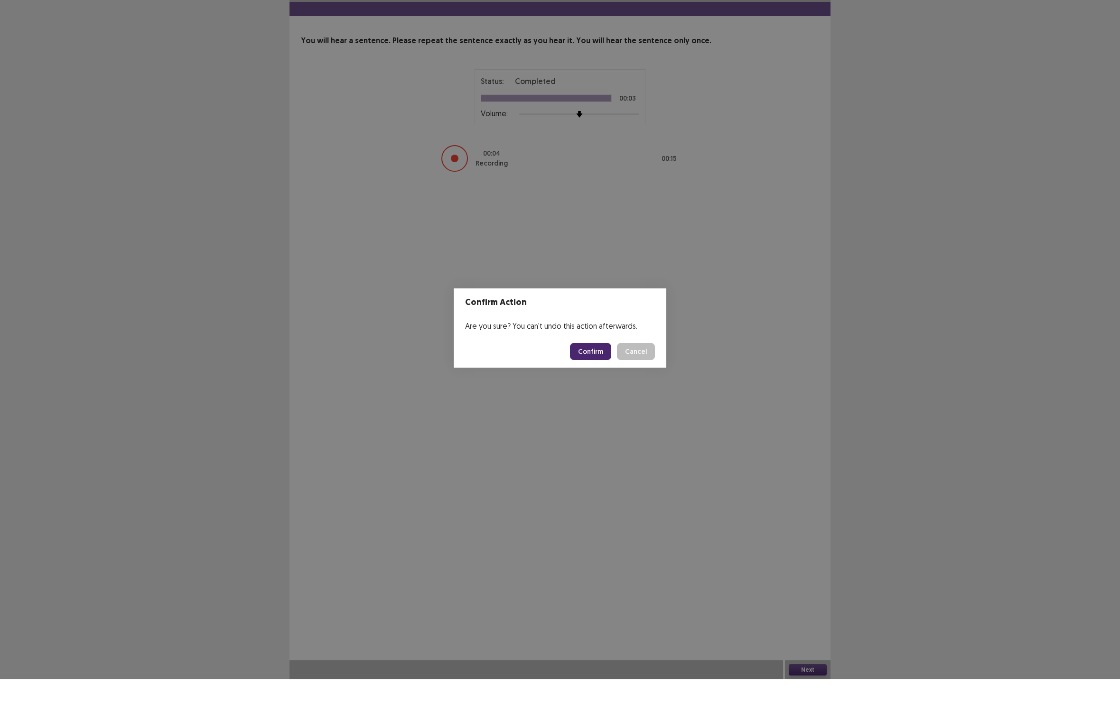
click at [576, 367] on button "Confirm" at bounding box center [590, 375] width 41 height 17
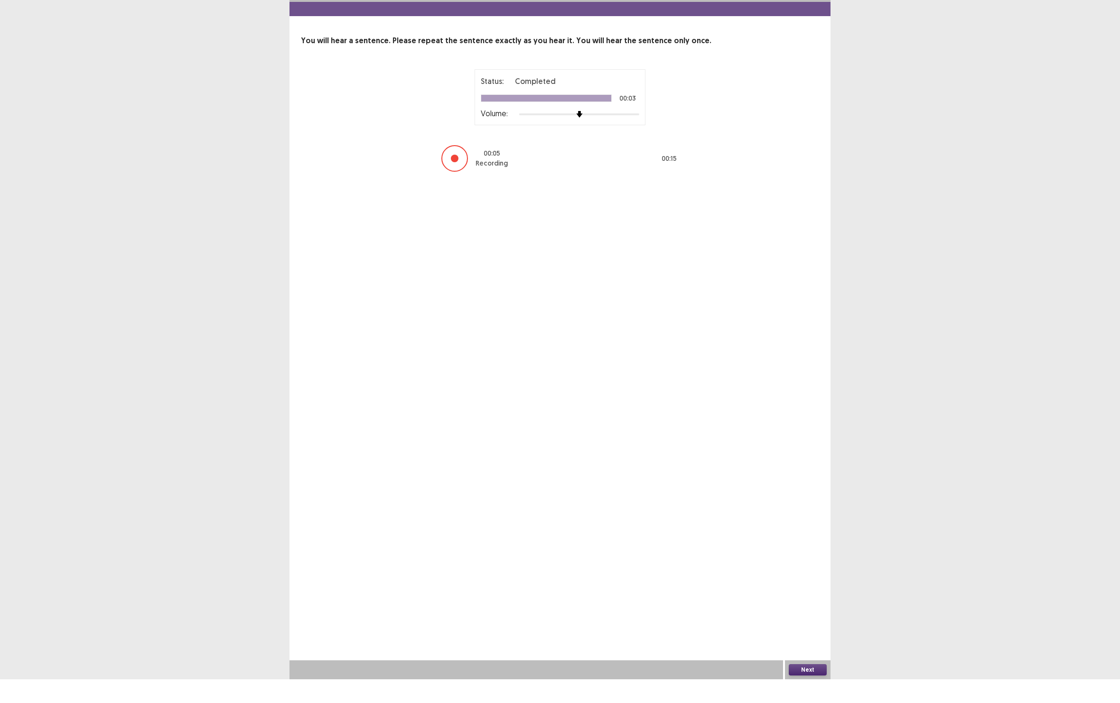
click at [804, 688] on button "Next" at bounding box center [808, 693] width 38 height 11
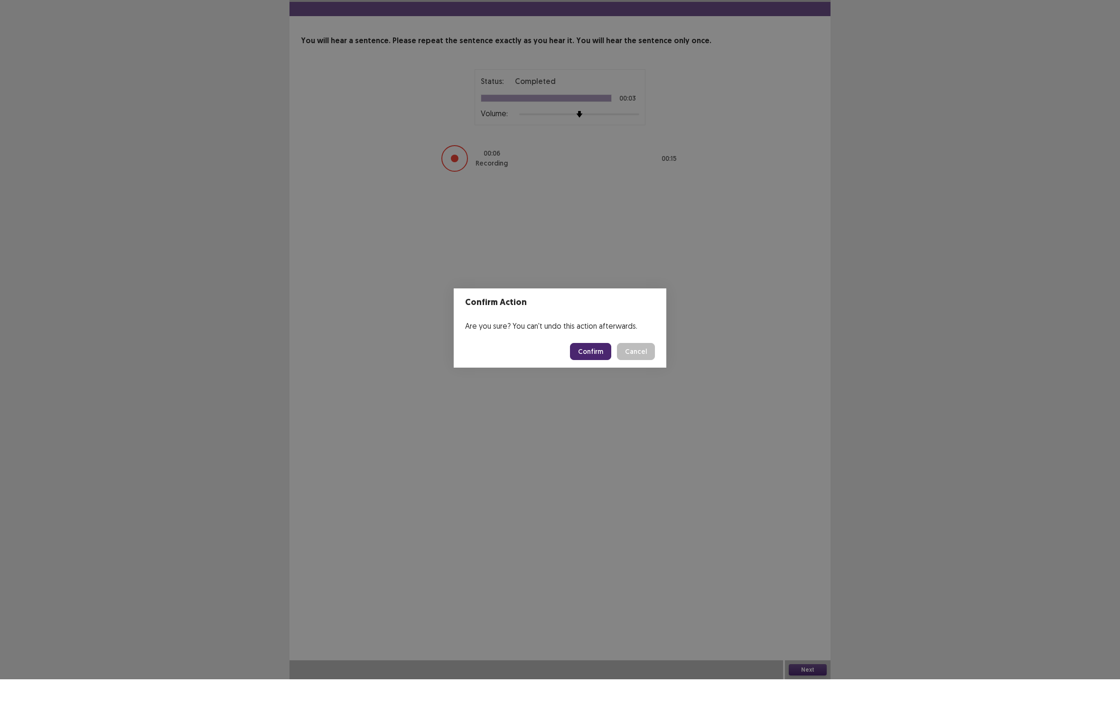
click at [570, 367] on button "Confirm" at bounding box center [590, 375] width 41 height 17
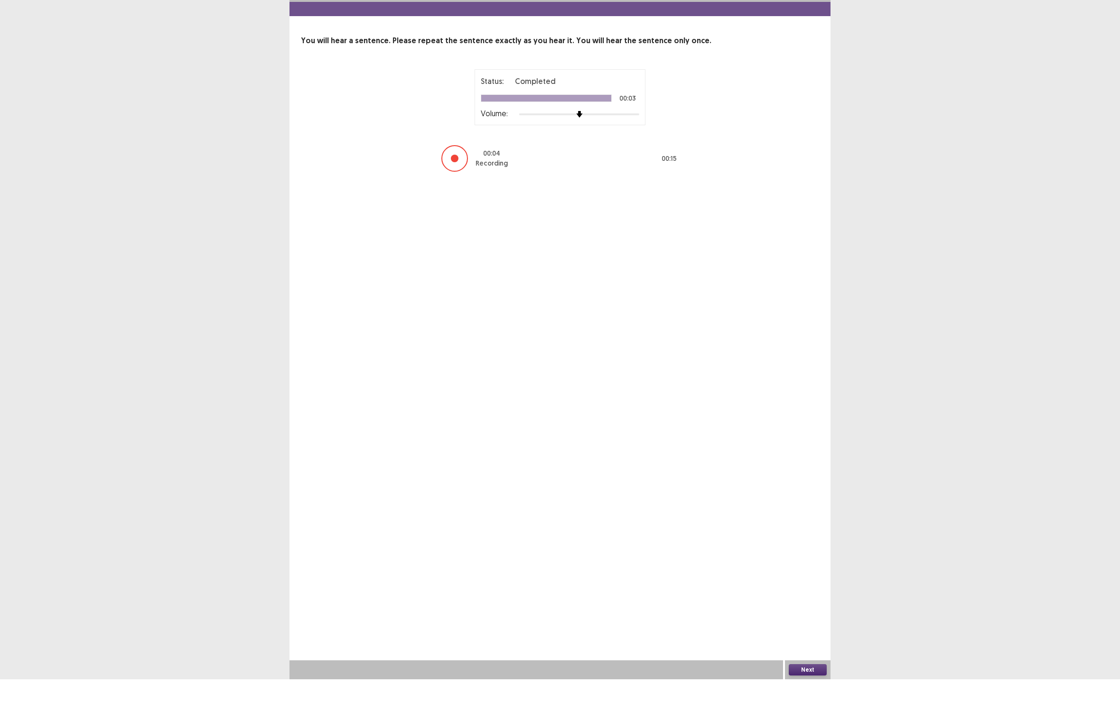
click at [798, 688] on button "Next" at bounding box center [808, 693] width 38 height 11
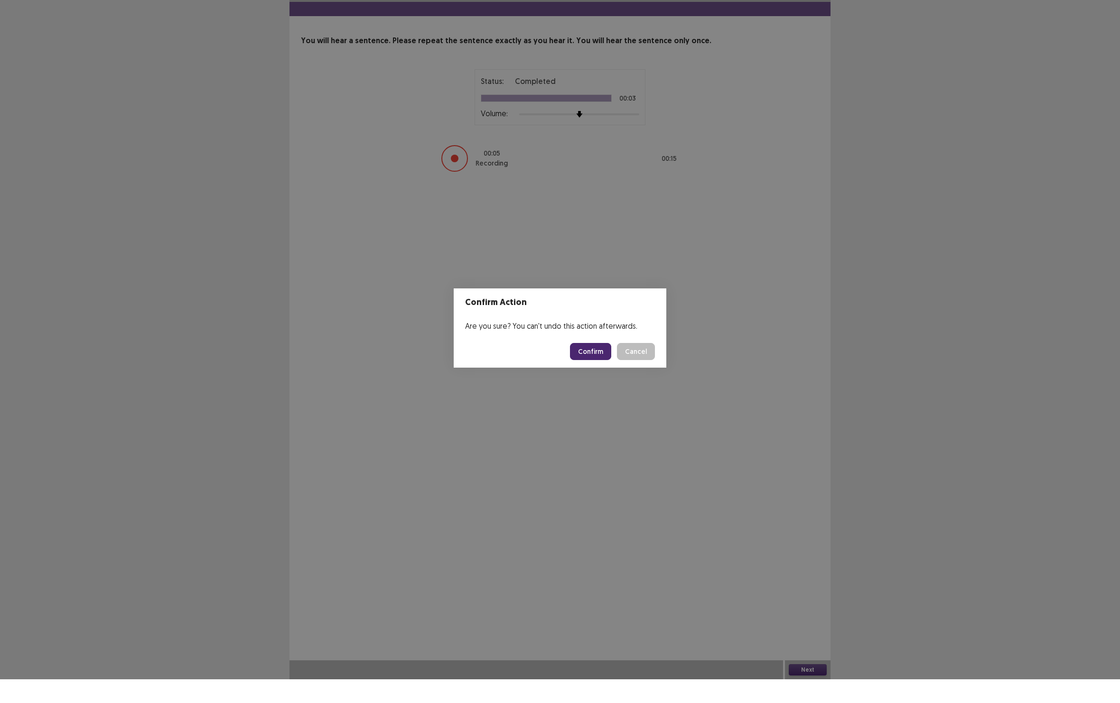
click at [575, 367] on button "Confirm" at bounding box center [590, 375] width 41 height 17
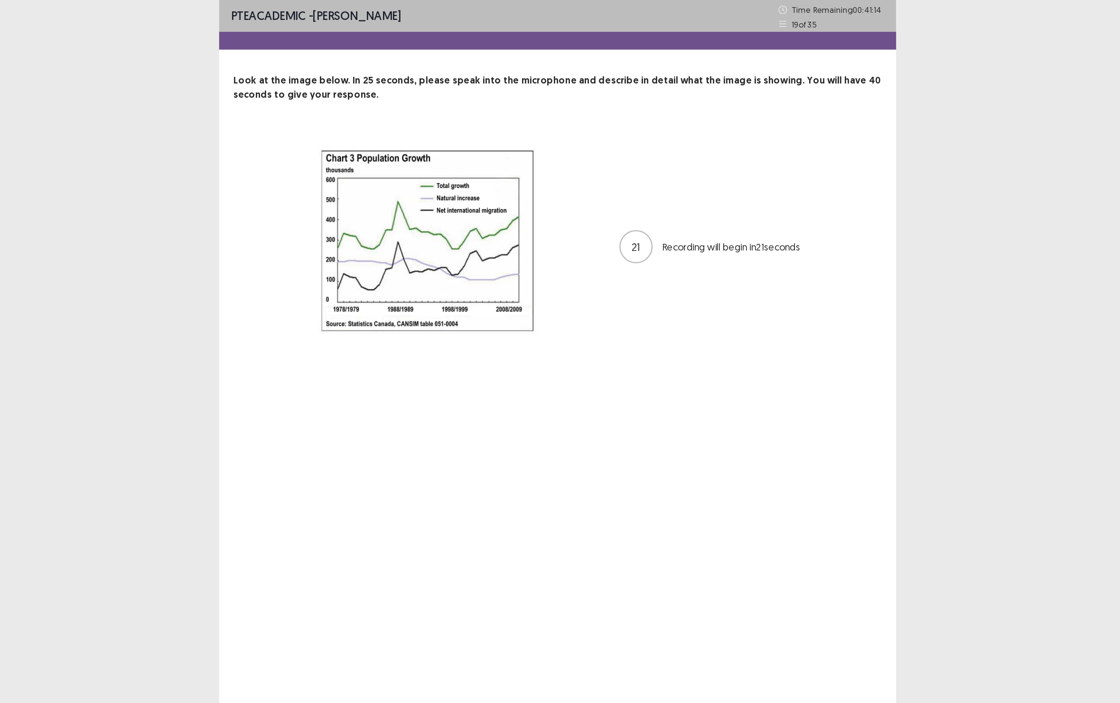
scroll to position [0, 0]
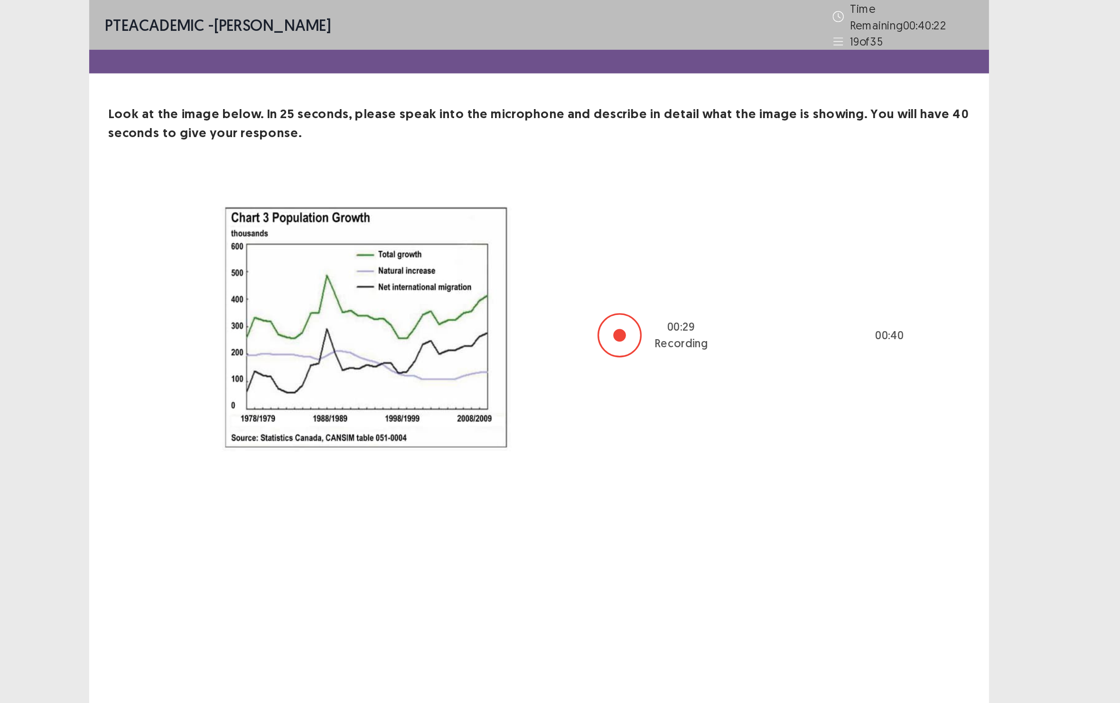
click at [666, 166] on div "PTE academic - Milli Quindara Time Remaining 00 : 40 : 22 19 of 35 Look at the …" at bounding box center [560, 351] width 1120 height 703
click at [595, 215] on div at bounding box center [608, 201] width 27 height 27
click at [355, 226] on div "00 : 31 Recording 00 : 40" at bounding box center [560, 202] width 442 height 187
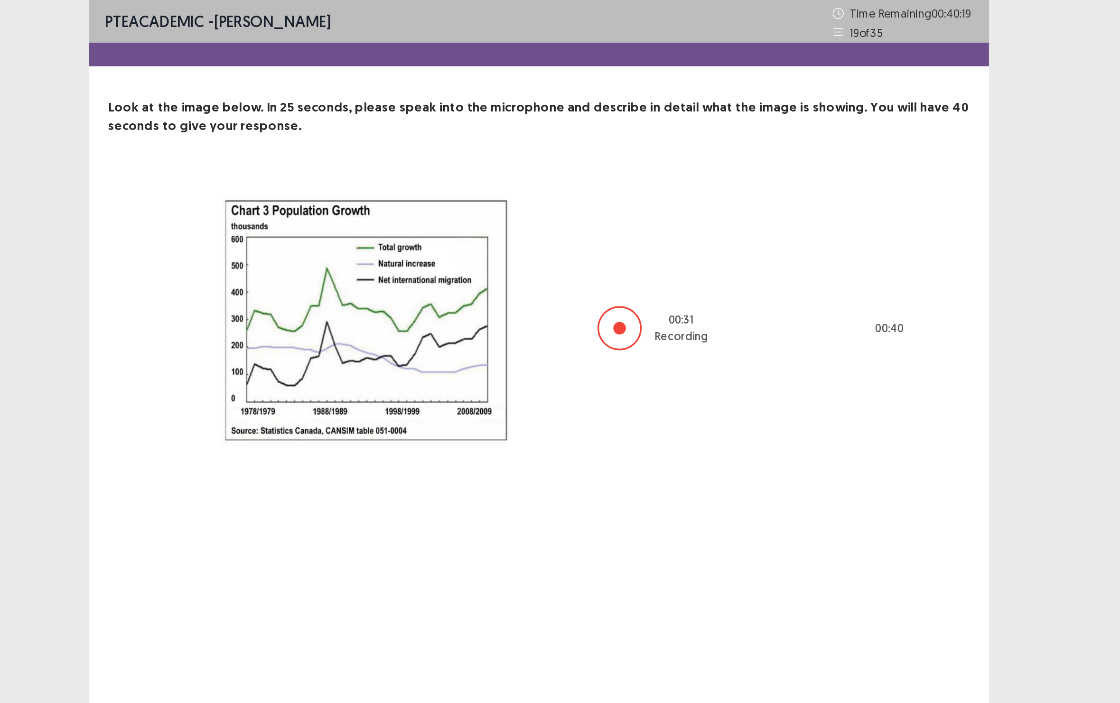
click at [355, 226] on div "00 : 31 Recording 00 : 40" at bounding box center [560, 197] width 442 height 187
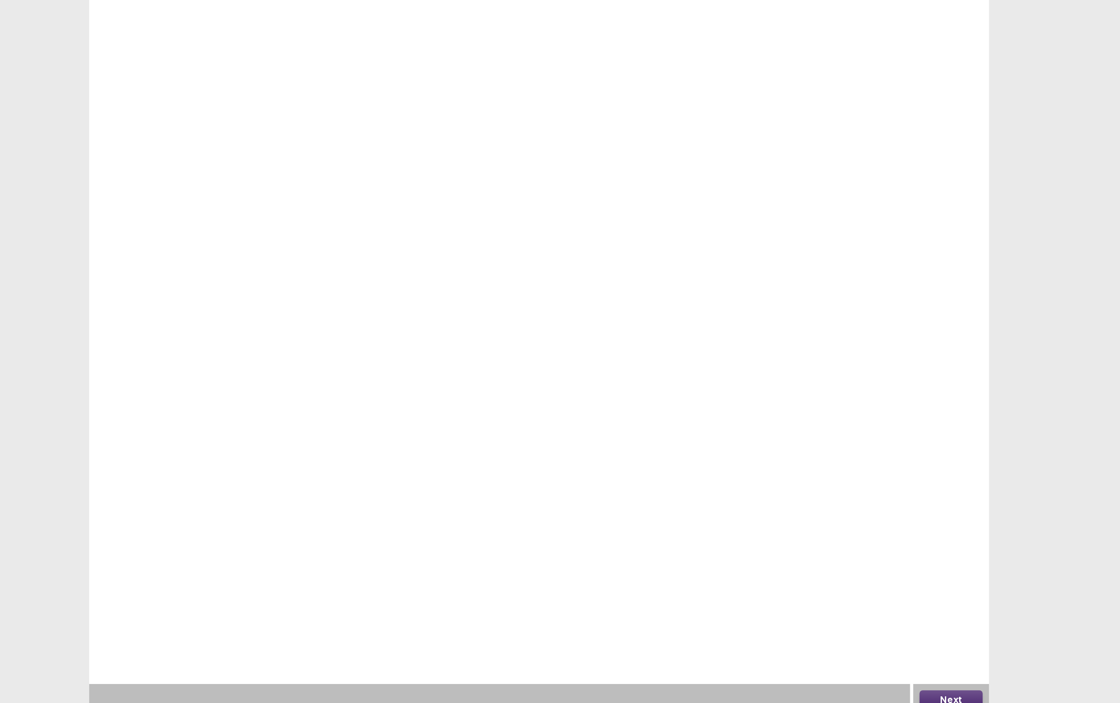
click at [789, 688] on button "Next" at bounding box center [808, 693] width 38 height 11
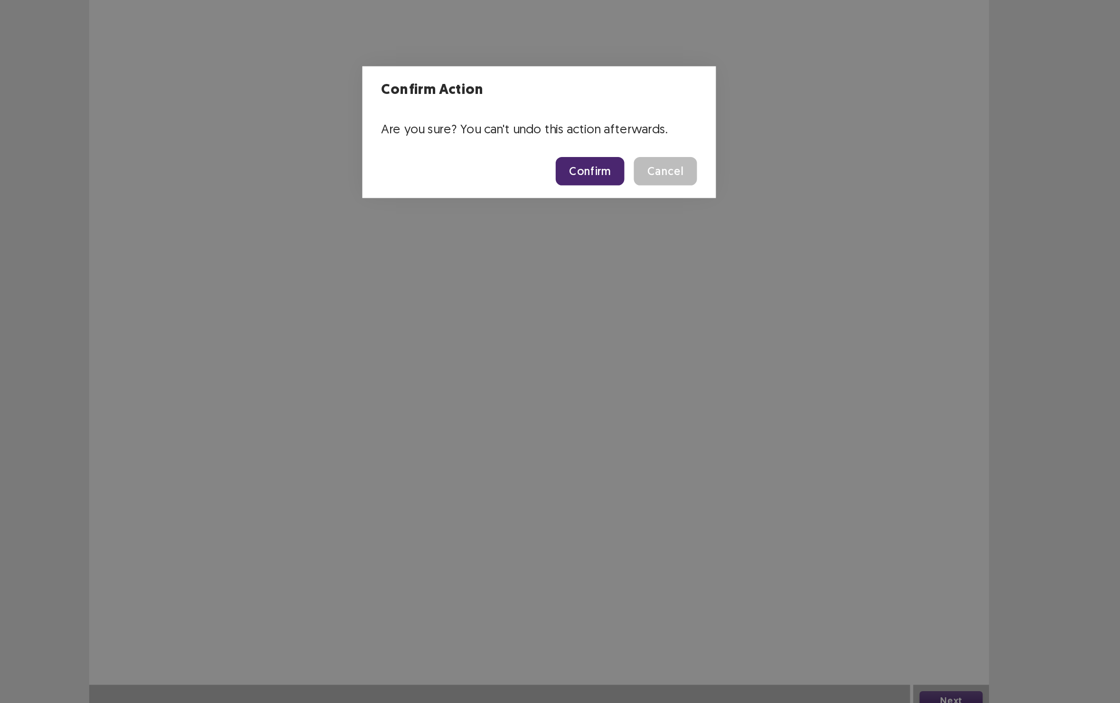
click at [570, 367] on button "Confirm" at bounding box center [590, 375] width 41 height 17
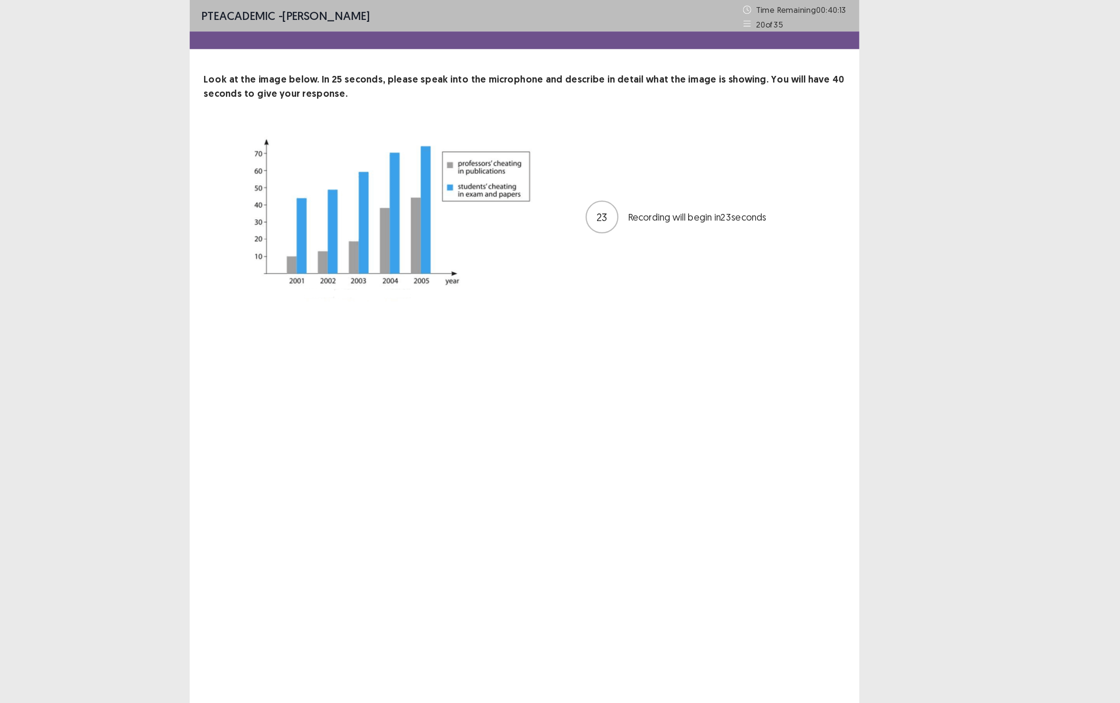
scroll to position [0, 0]
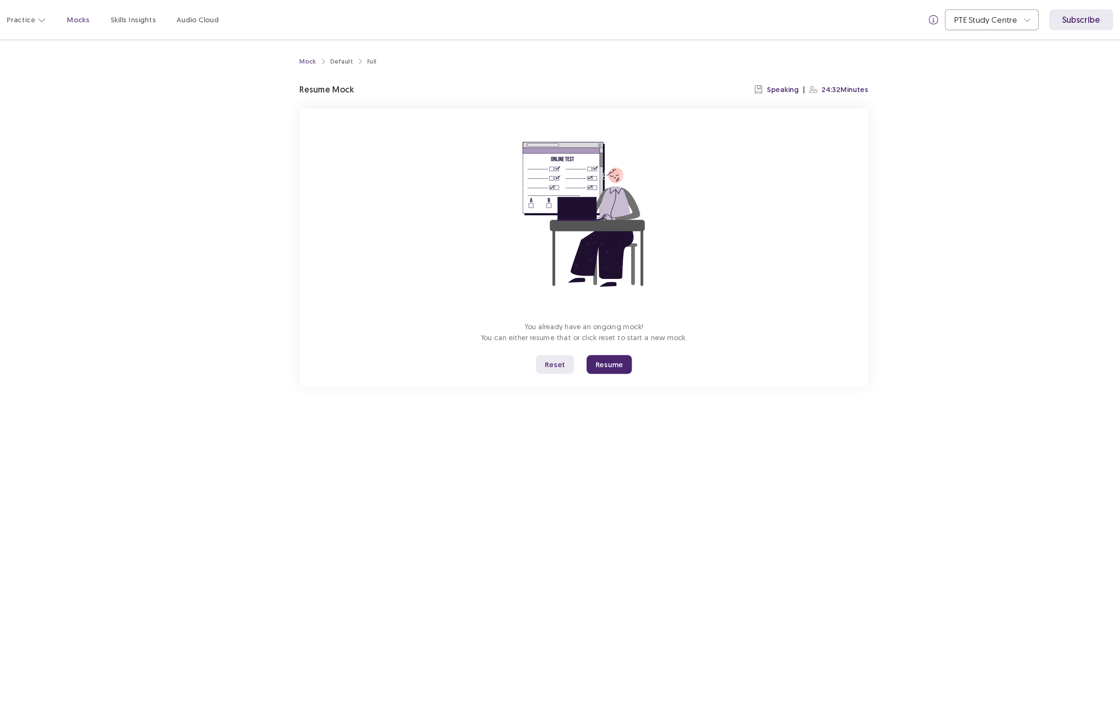
click at [585, 341] on button "Resume" at bounding box center [605, 332] width 41 height 17
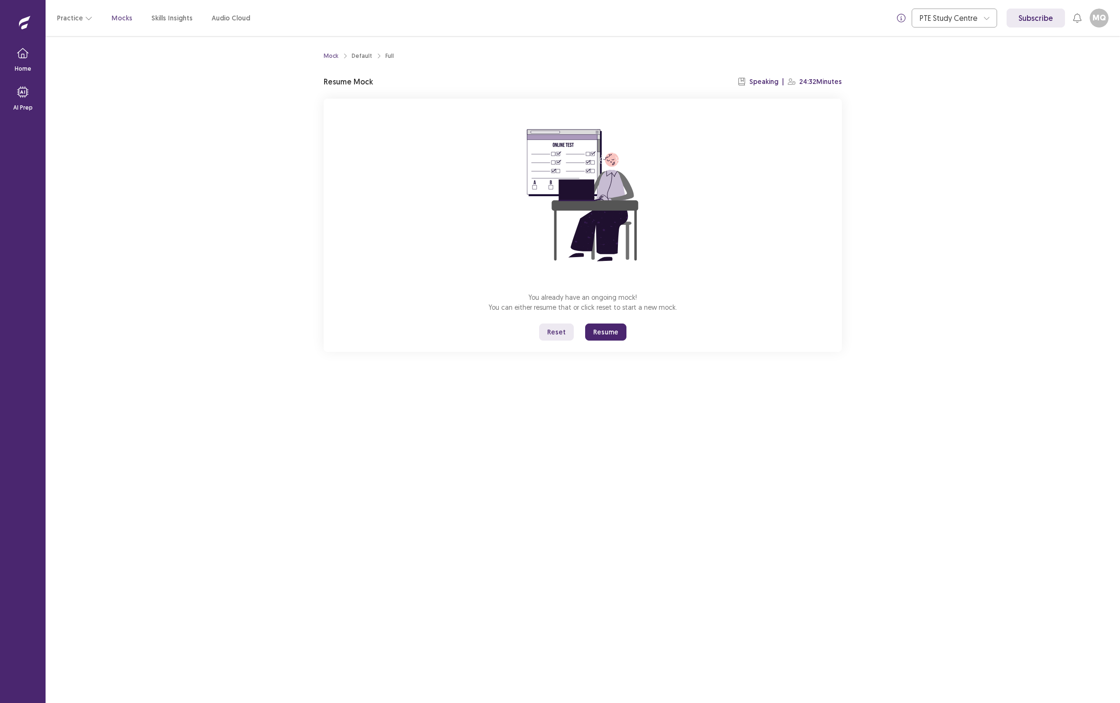
click at [606, 336] on button "Resume" at bounding box center [605, 332] width 41 height 17
click at [620, 341] on button "Resume" at bounding box center [605, 332] width 41 height 17
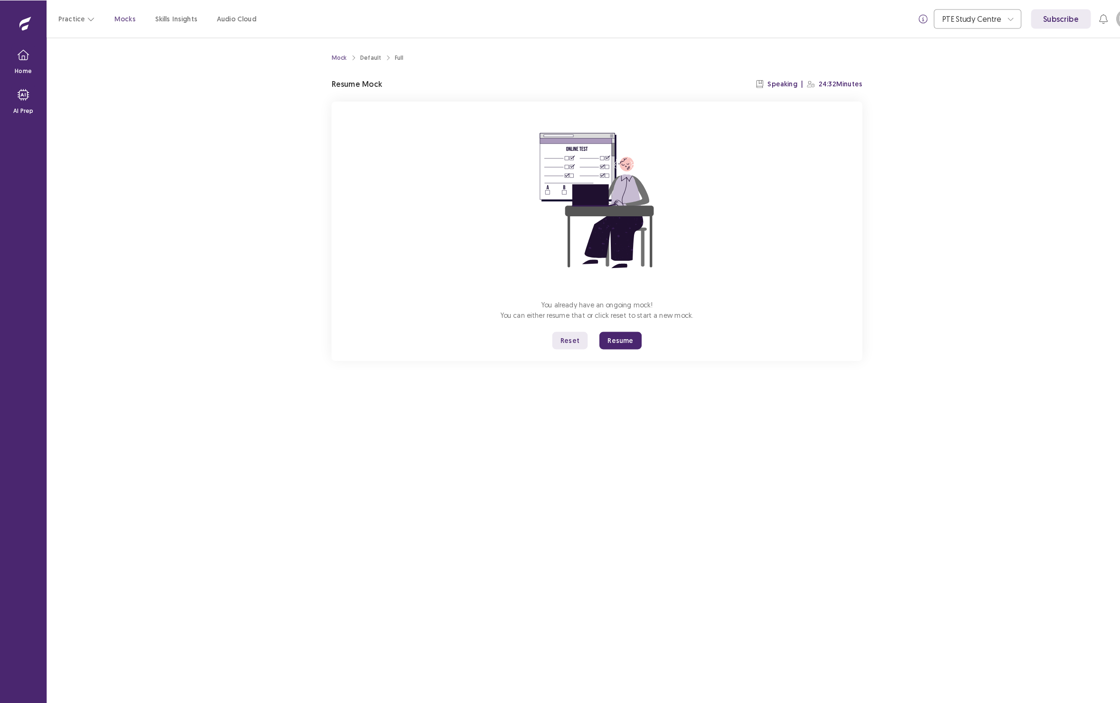
click at [605, 341] on button "Resume" at bounding box center [605, 332] width 41 height 17
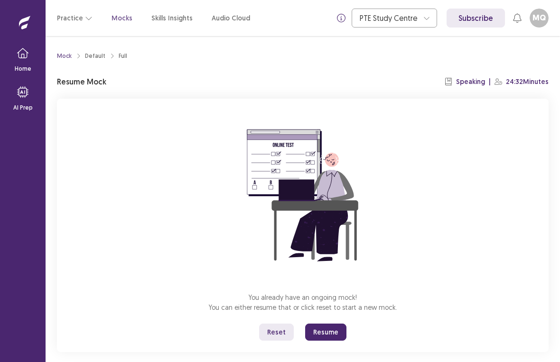
click at [325, 330] on button "Resume" at bounding box center [325, 332] width 41 height 17
click at [325, 335] on button "Resume" at bounding box center [325, 332] width 41 height 17
click at [317, 335] on button "Resume" at bounding box center [325, 332] width 41 height 17
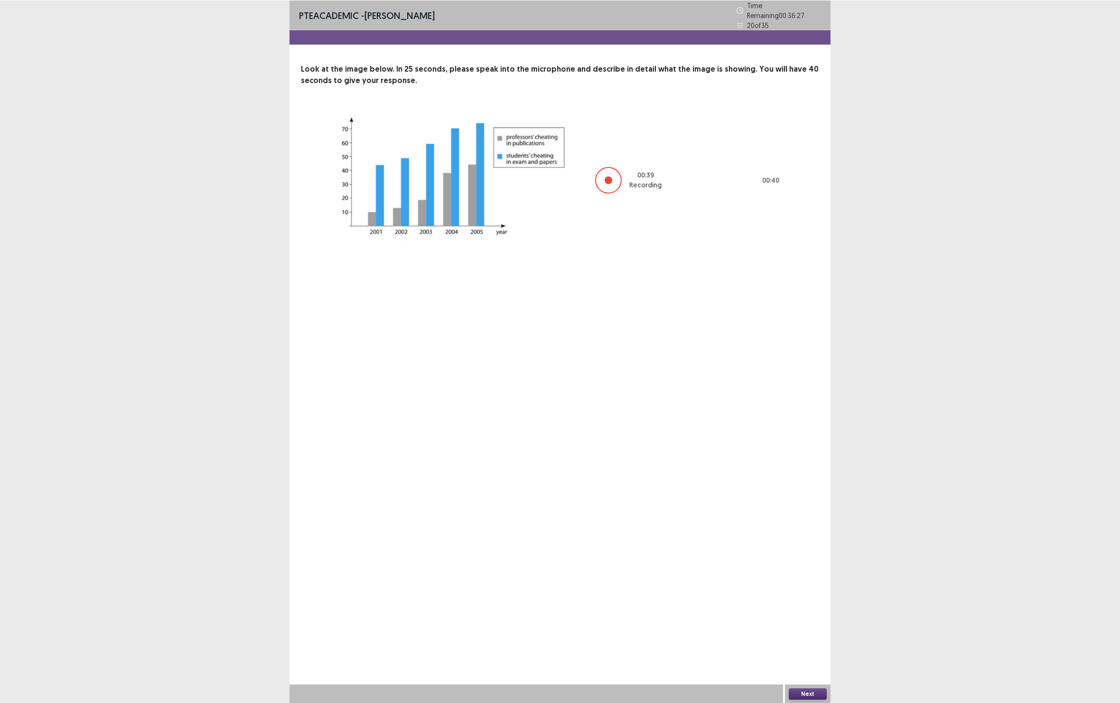
click at [604, 193] on div at bounding box center [608, 180] width 27 height 27
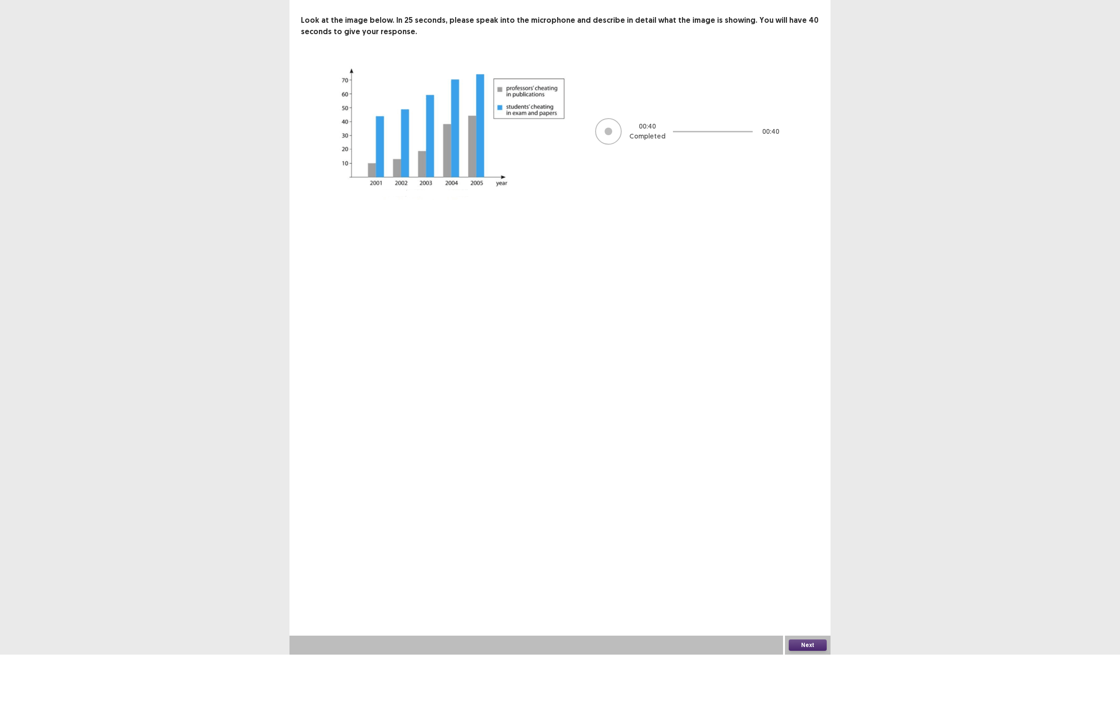
scroll to position [24, 0]
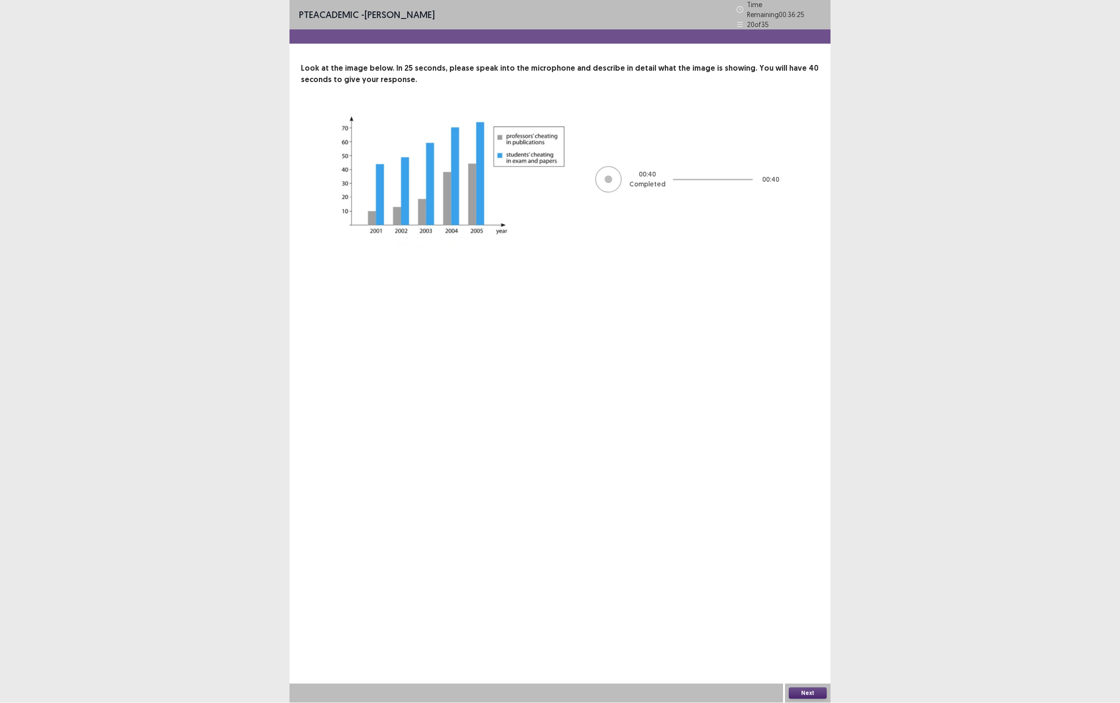
click at [810, 700] on button "Next" at bounding box center [808, 693] width 38 height 11
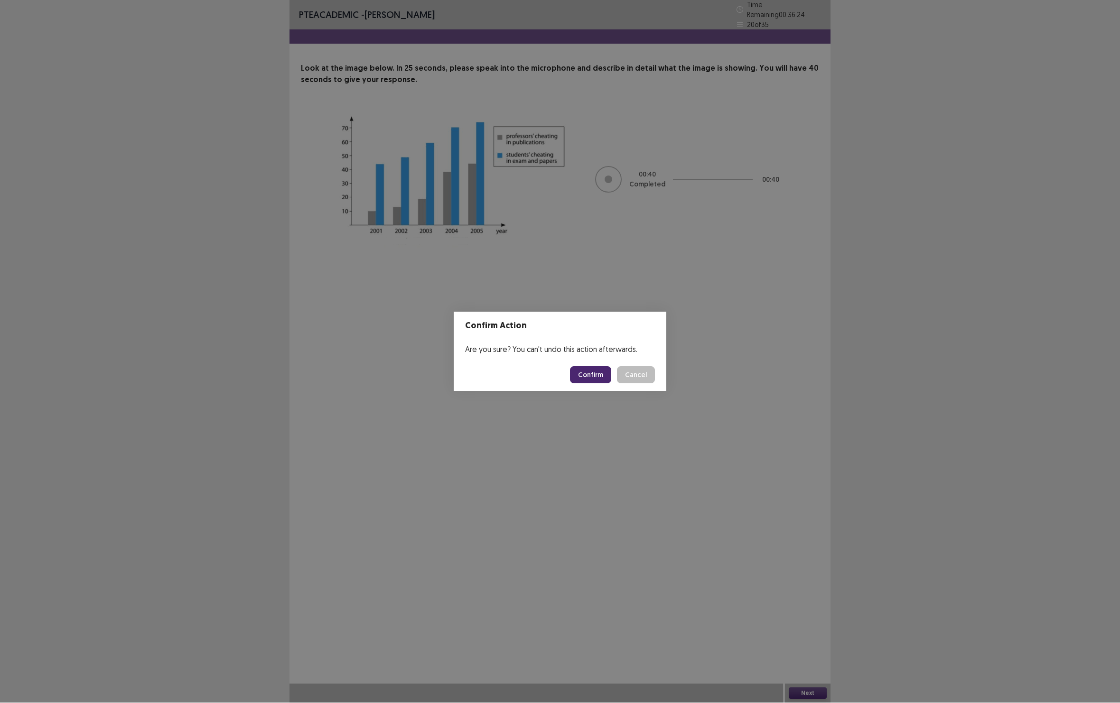
click at [576, 379] on button "Confirm" at bounding box center [590, 375] width 41 height 17
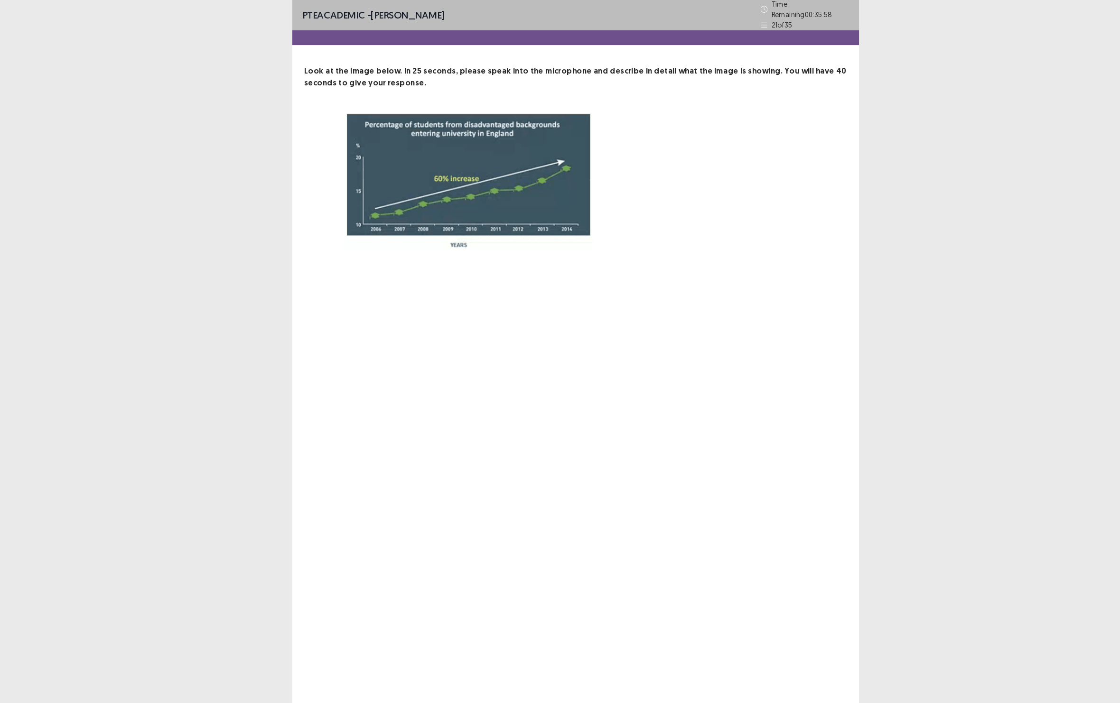
scroll to position [0, 0]
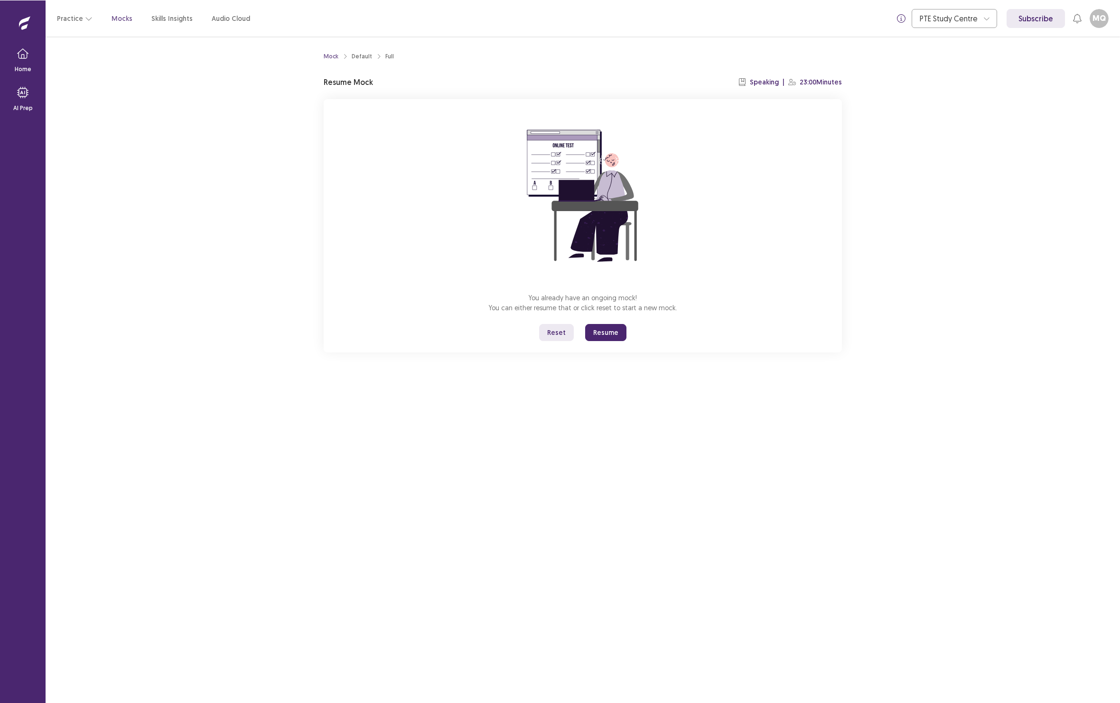
click at [610, 341] on button "Resume" at bounding box center [605, 332] width 41 height 17
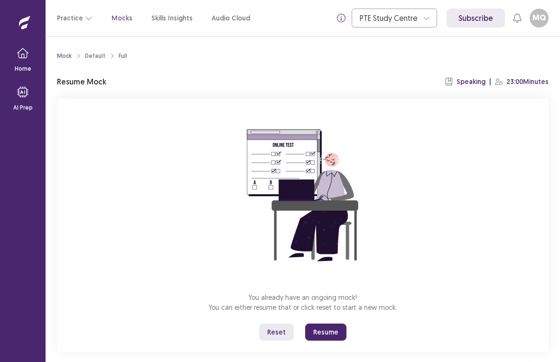
click at [321, 333] on button "Resume" at bounding box center [325, 332] width 41 height 17
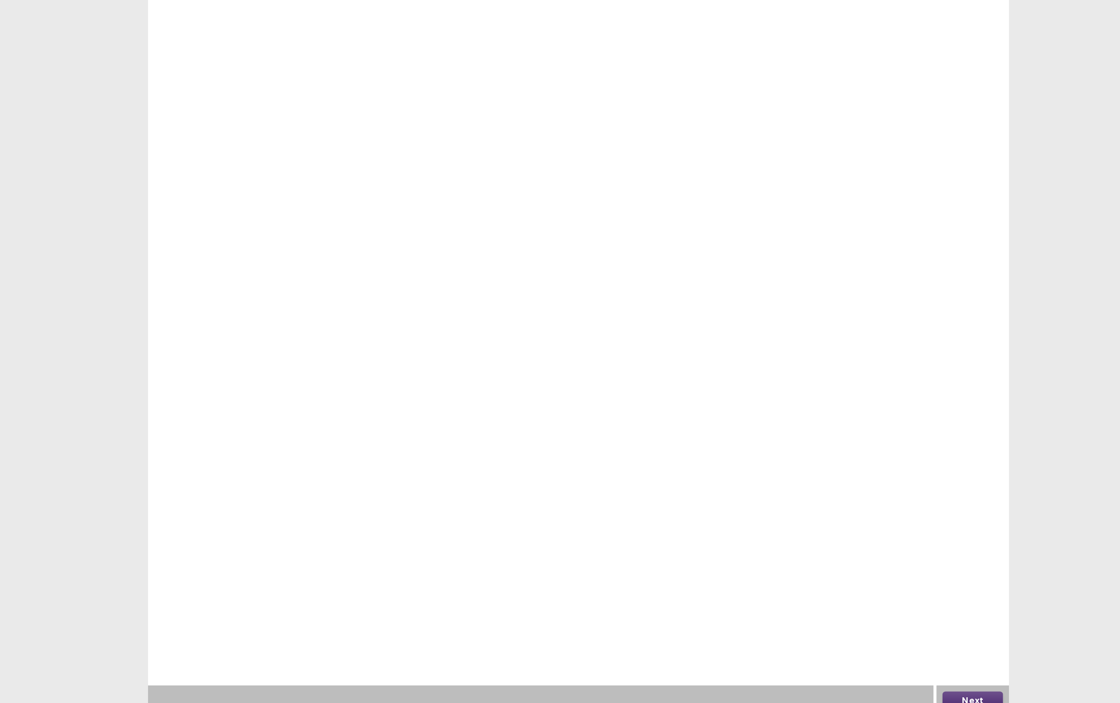
scroll to position [37, 0]
click at [789, 688] on button "Next" at bounding box center [808, 693] width 38 height 11
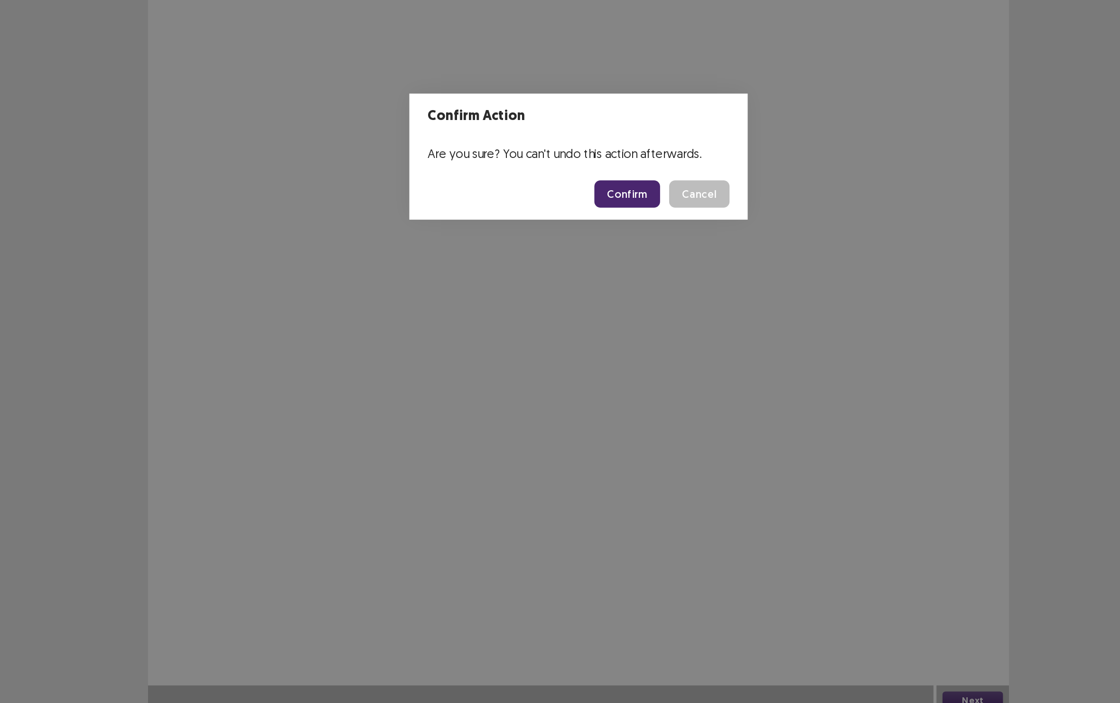
click at [570, 367] on button "Confirm" at bounding box center [590, 375] width 41 height 17
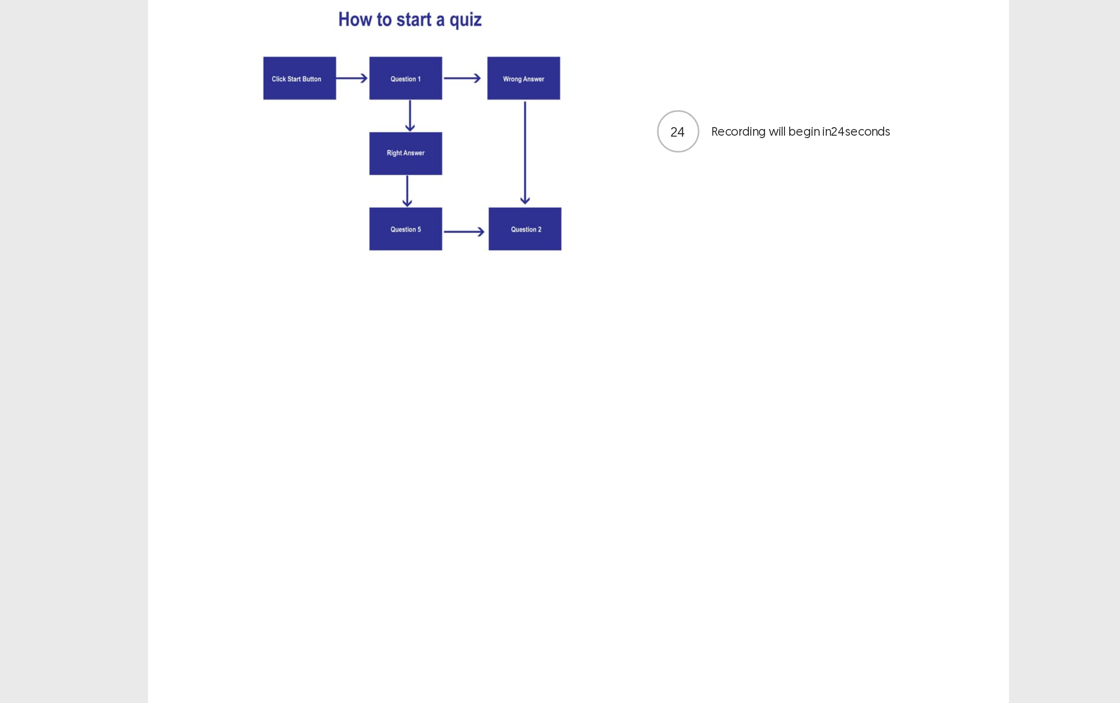
scroll to position [0, 0]
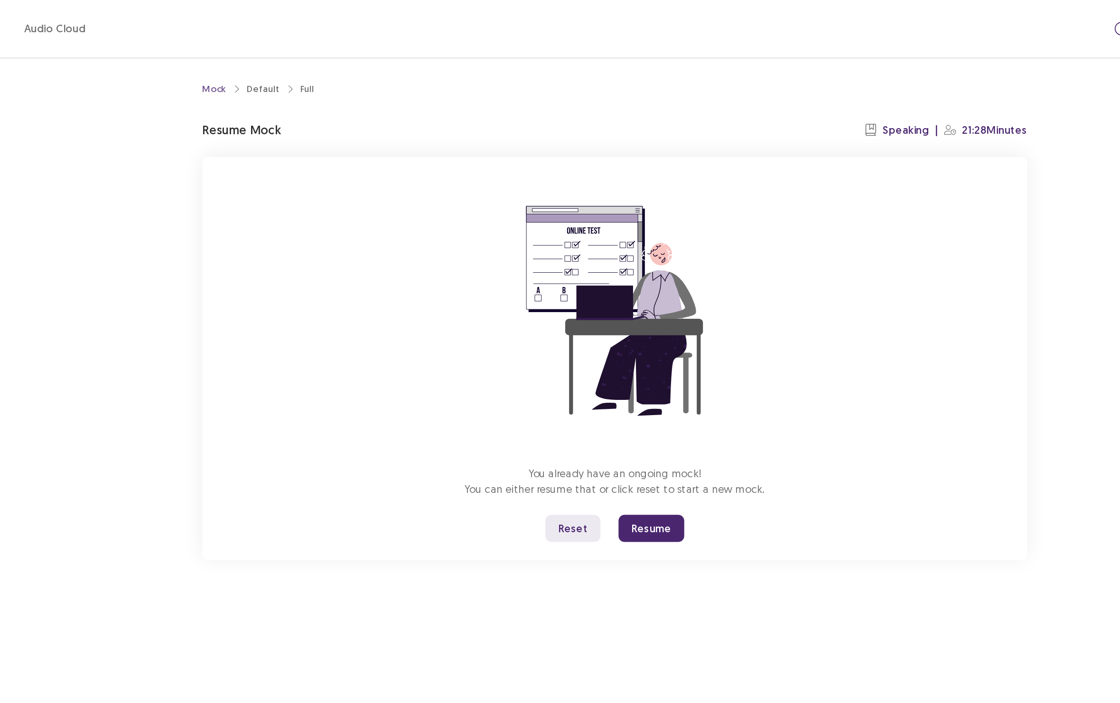
click at [585, 337] on button "Resume" at bounding box center [605, 332] width 41 height 17
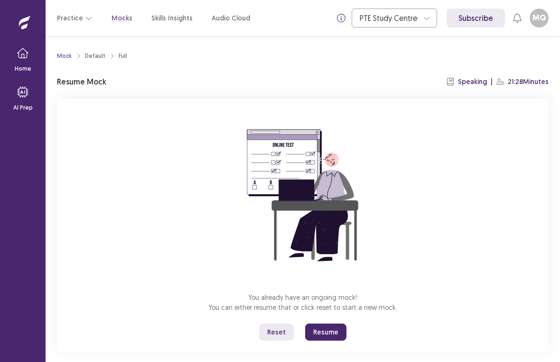
click at [319, 338] on button "Resume" at bounding box center [325, 332] width 41 height 17
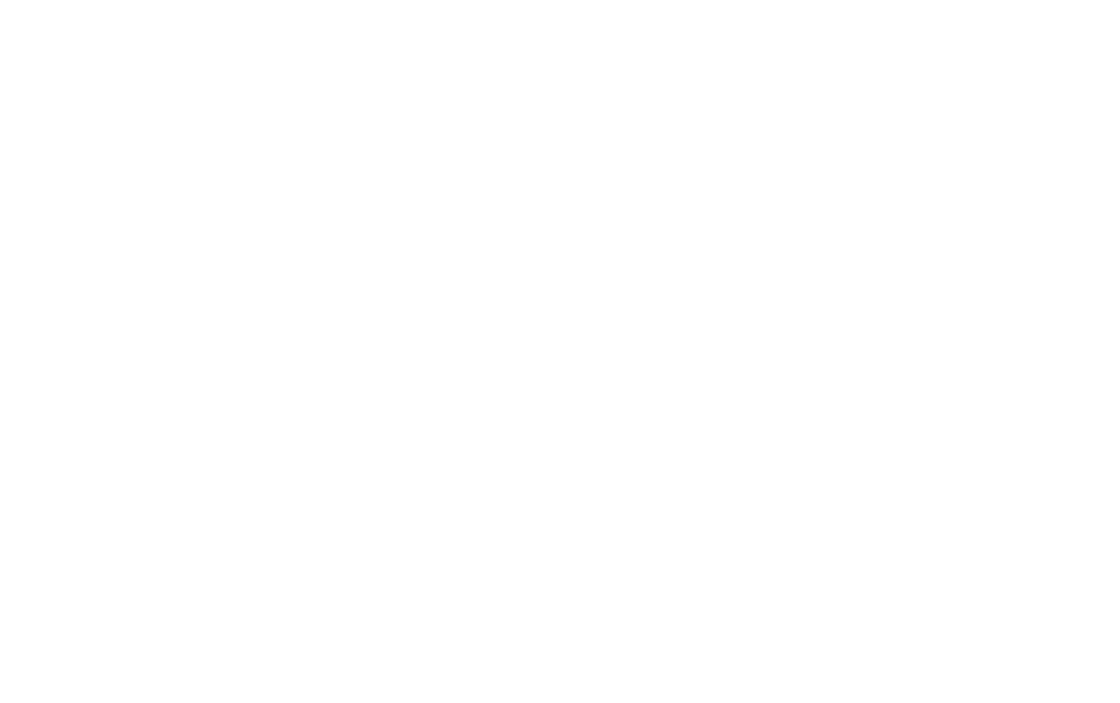
click at [600, 0] on html "Flowy by FastFlowUp — Accelerate. Adapt. Advance." at bounding box center [560, 0] width 1120 height 0
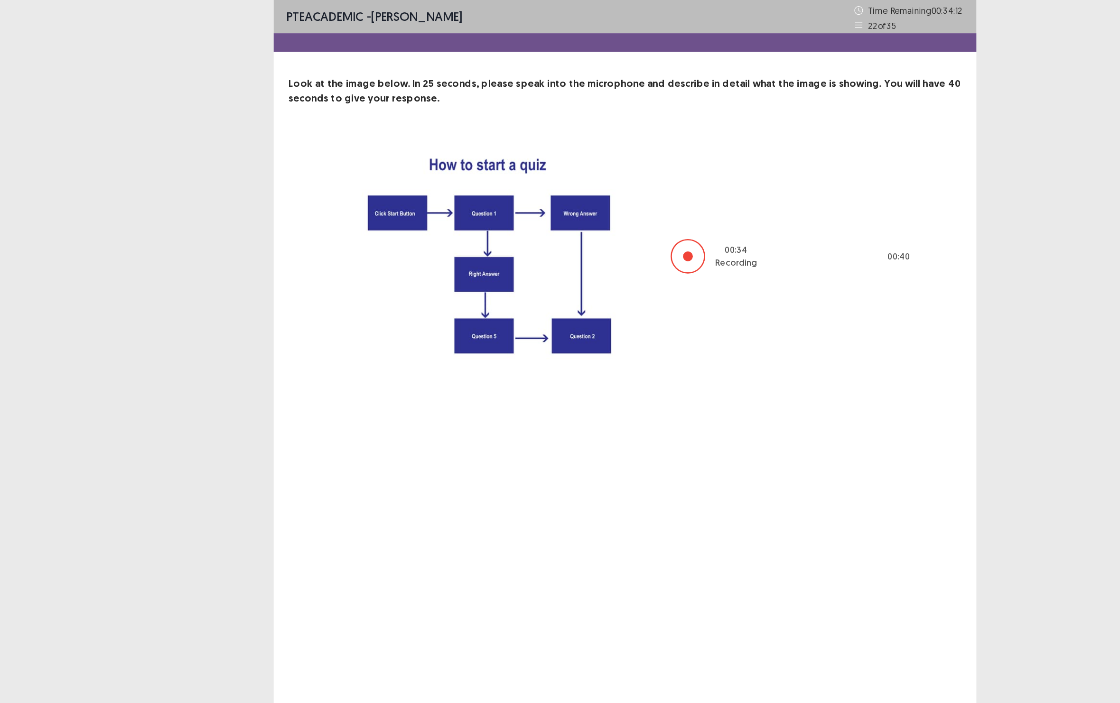
click at [595, 211] on div at bounding box center [608, 197] width 27 height 27
click at [605, 201] on div at bounding box center [609, 198] width 8 height 8
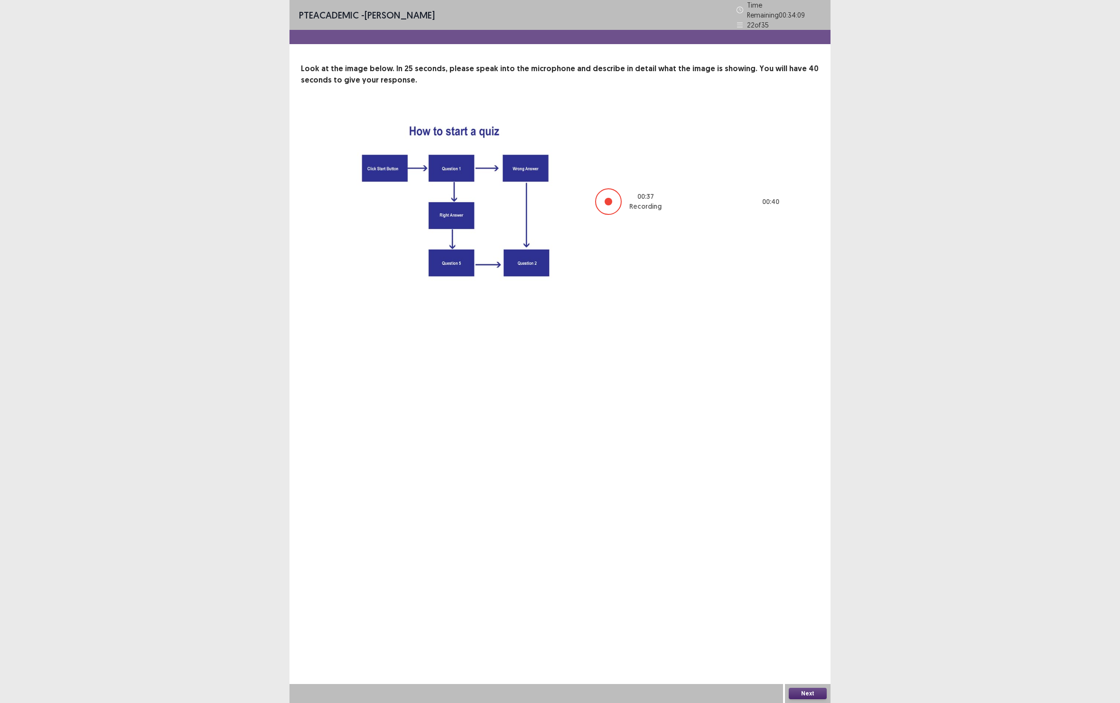
click at [624, 211] on div "00 : 37 Recording 00 : 40" at bounding box center [688, 201] width 186 height 28
click at [604, 207] on div at bounding box center [608, 201] width 27 height 27
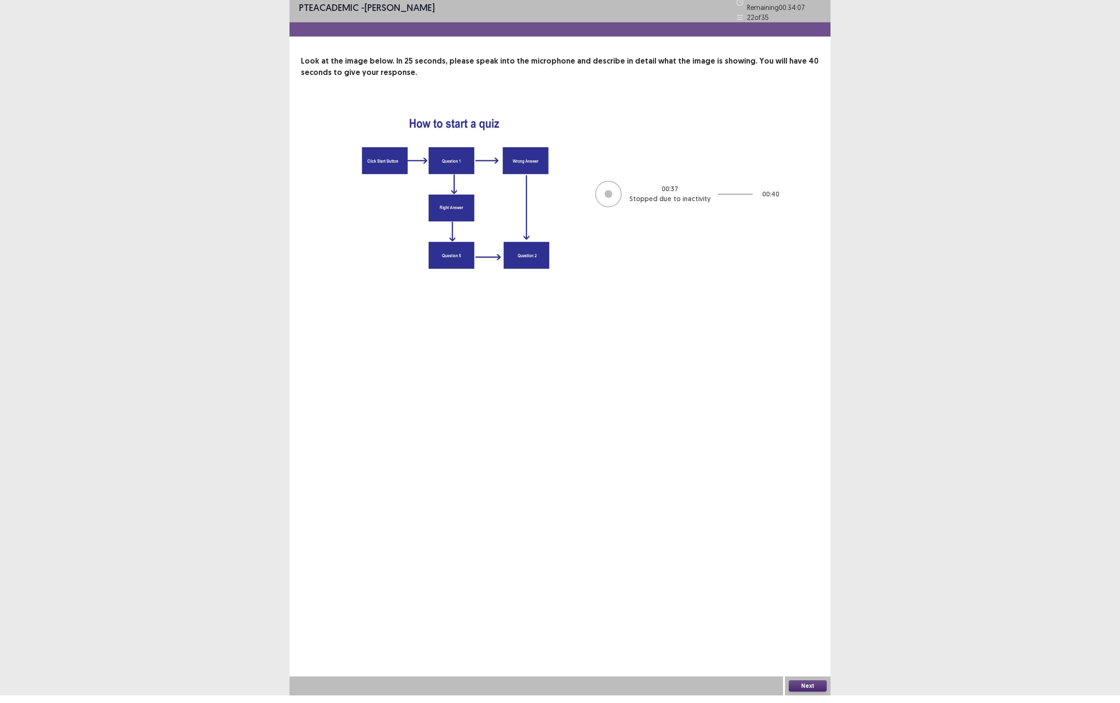
scroll to position [24, 0]
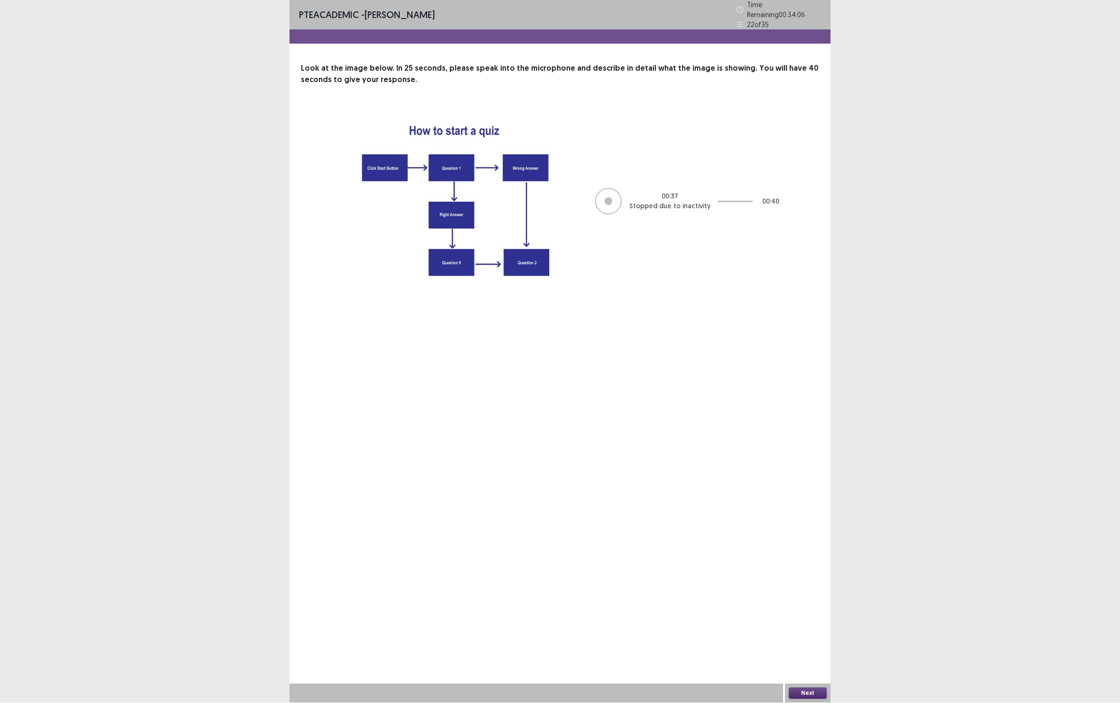
click at [802, 694] on div "PTE academic - Milli Quindara Time Remaining 00 : 34 : 06 22 of 35 Look at the …" at bounding box center [560, 351] width 541 height 703
click at [809, 700] on button "Next" at bounding box center [808, 693] width 38 height 11
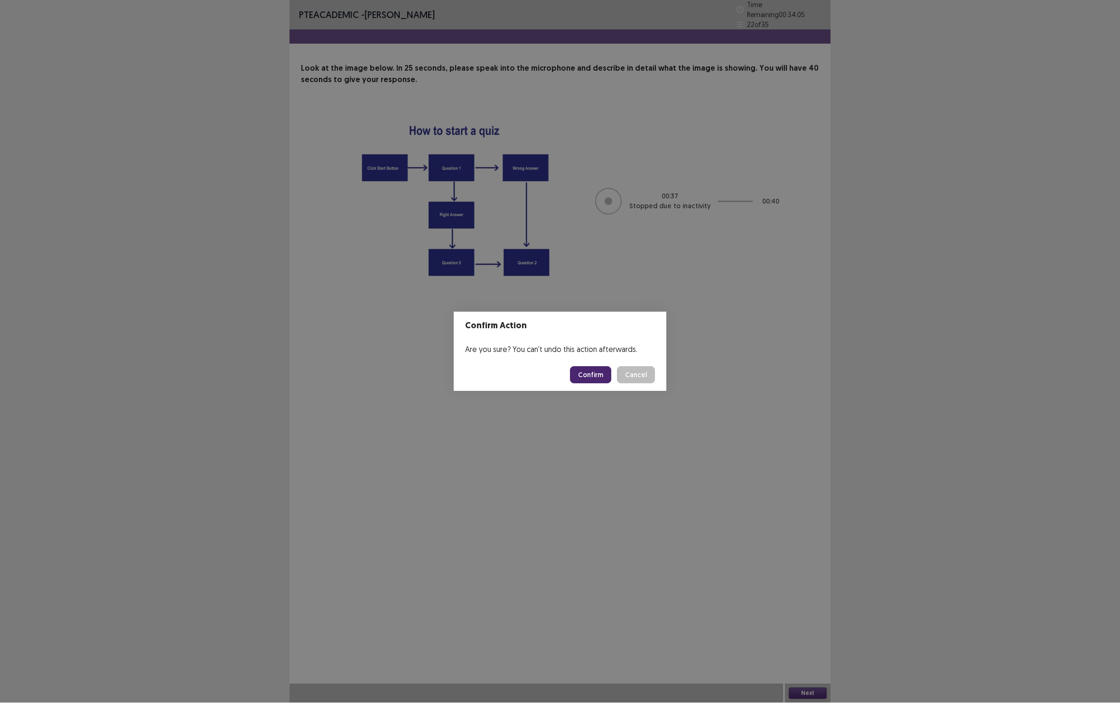
click at [575, 367] on footer "Confirm Cancel" at bounding box center [560, 375] width 213 height 32
click at [583, 384] on button "Confirm" at bounding box center [590, 375] width 41 height 17
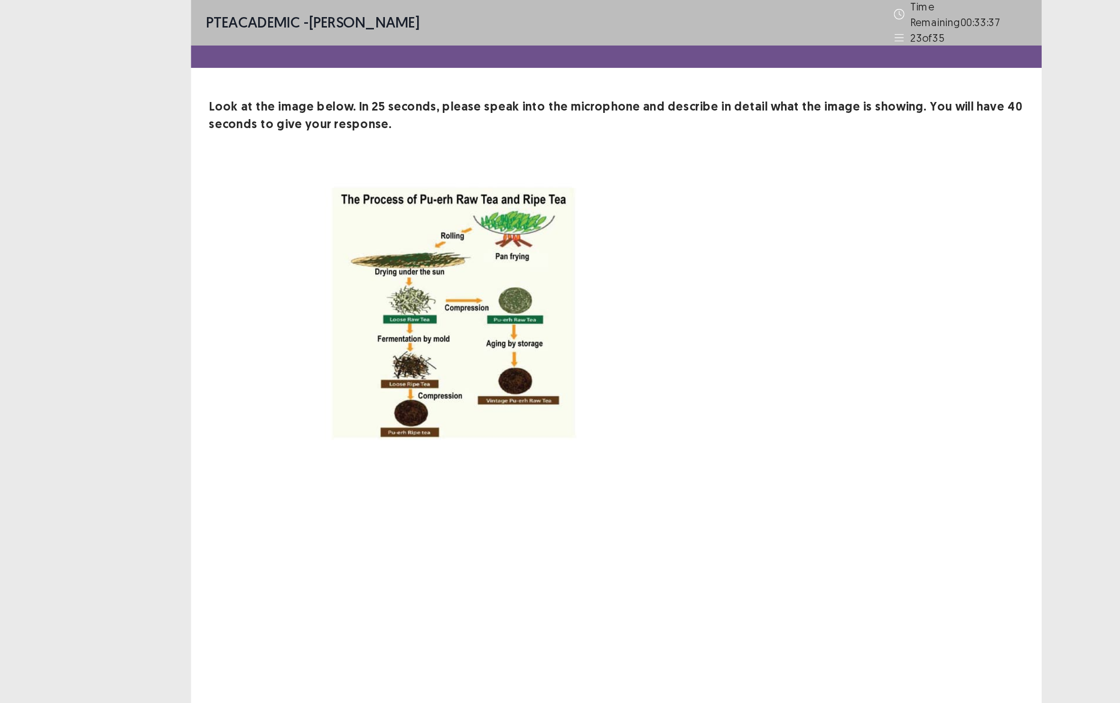
scroll to position [0, 0]
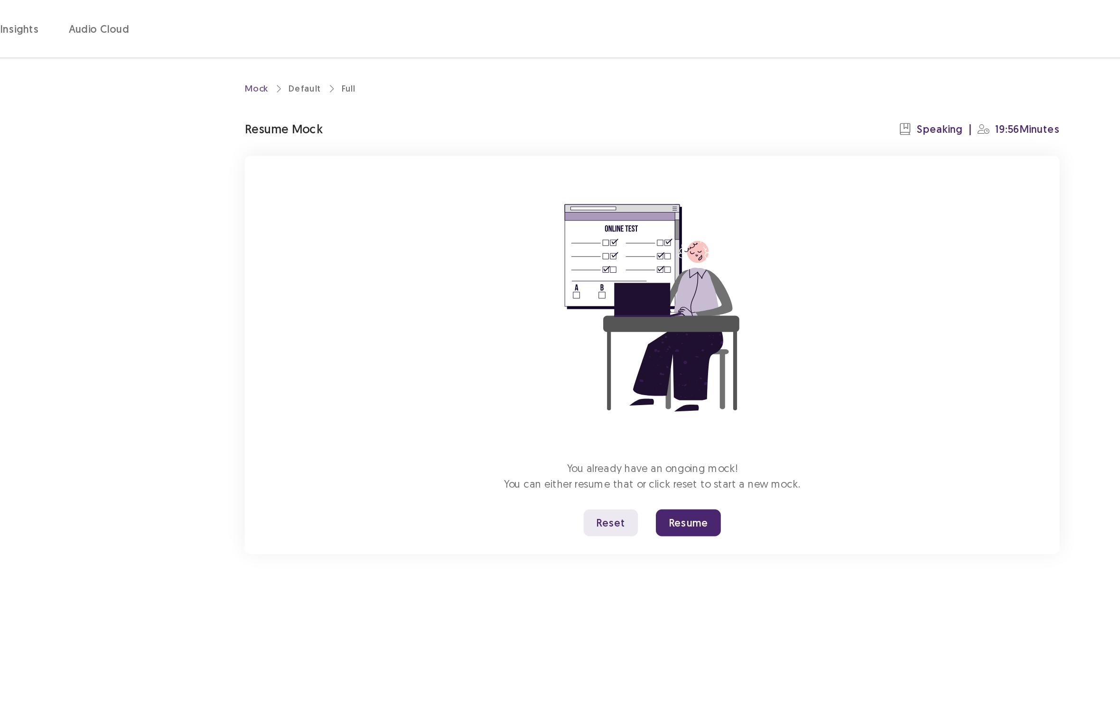
click at [585, 341] on button "Resume" at bounding box center [605, 332] width 41 height 17
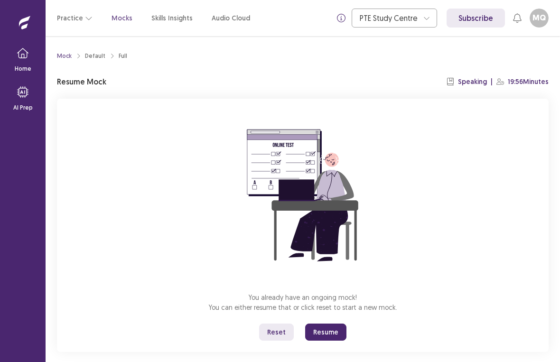
click at [318, 334] on button "Resume" at bounding box center [325, 332] width 41 height 17
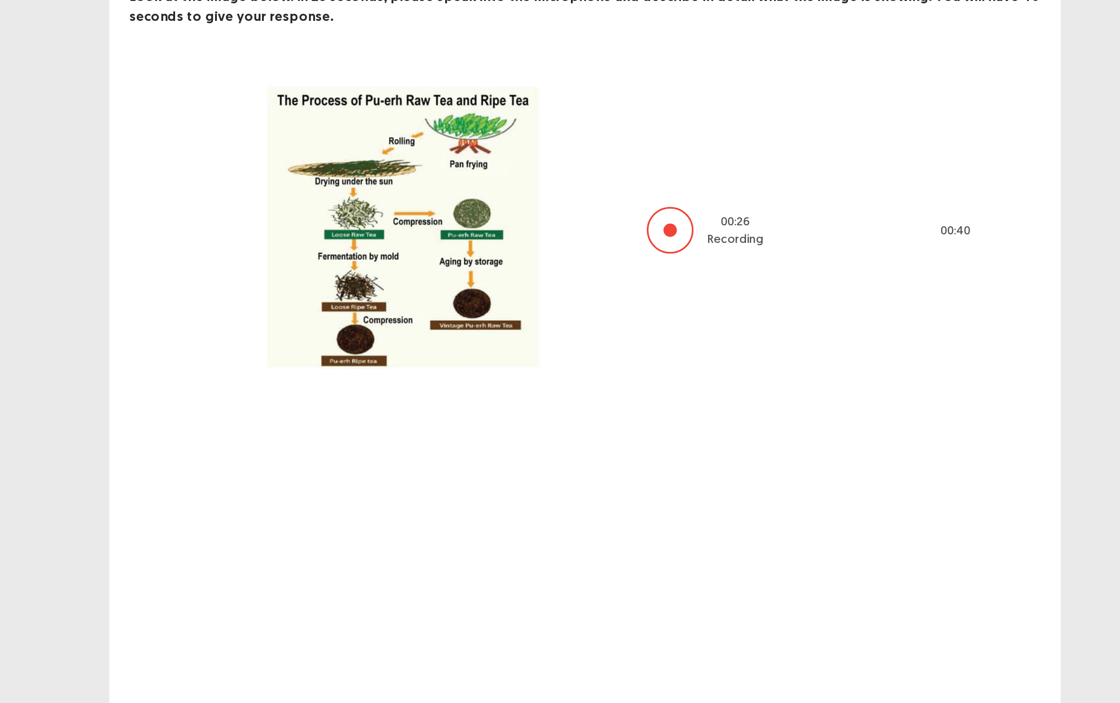
click at [339, 218] on img at bounding box center [457, 197] width 237 height 187
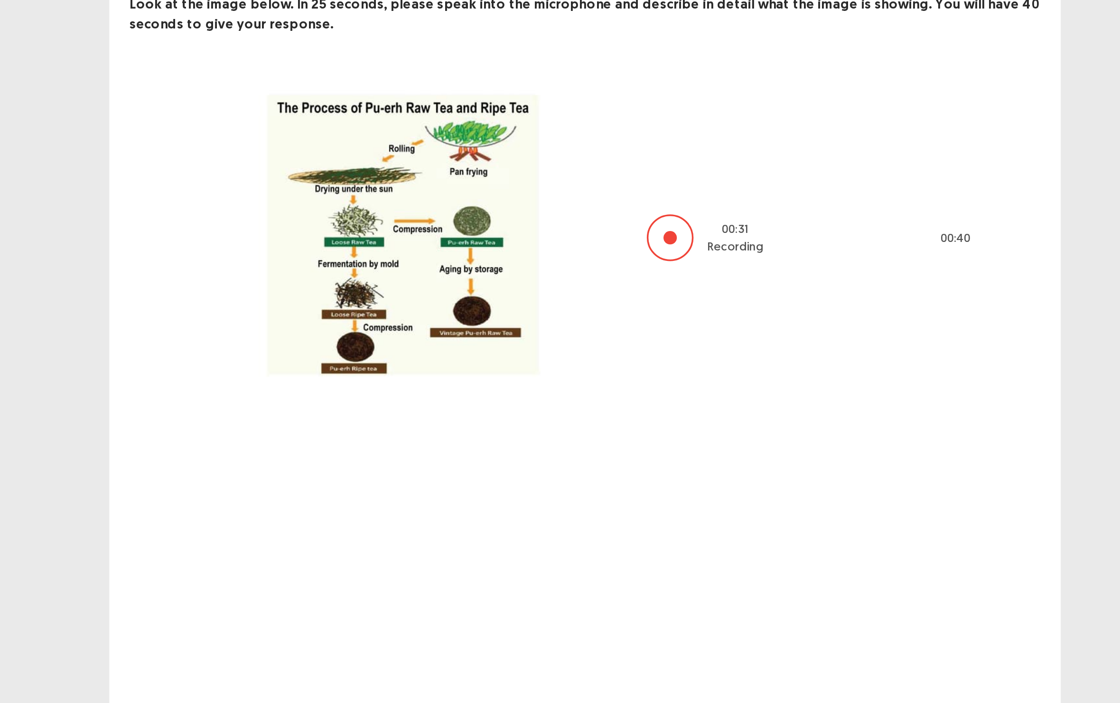
click at [339, 242] on img at bounding box center [457, 202] width 237 height 187
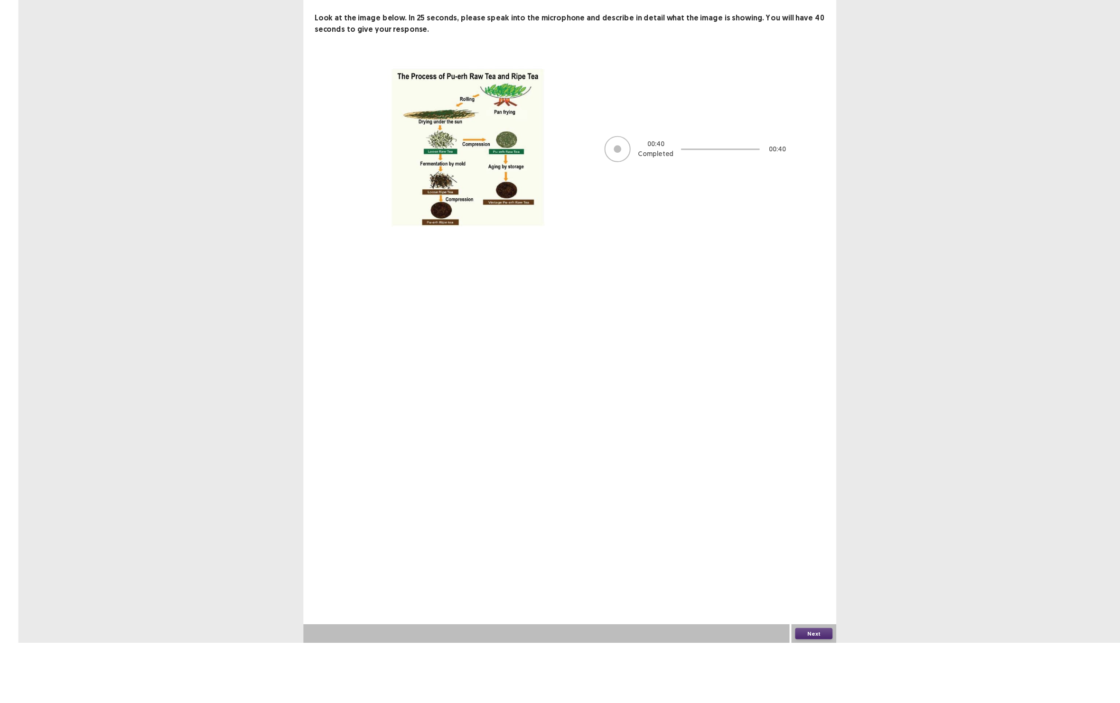
scroll to position [24, 0]
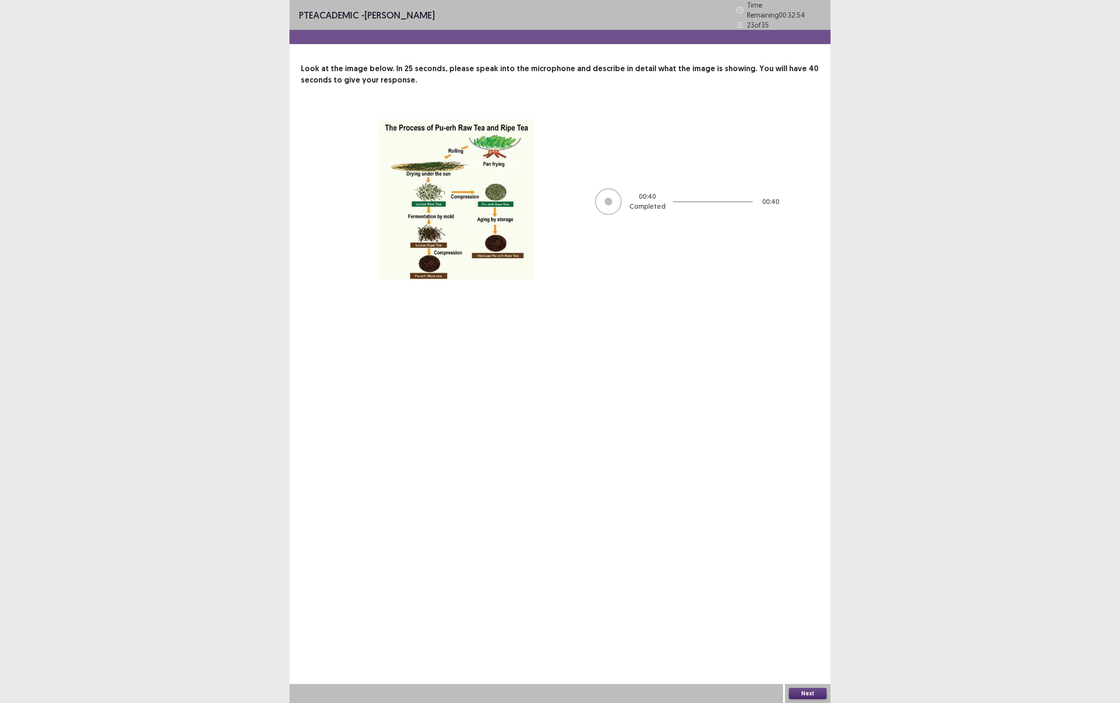
click at [809, 700] on button "Next" at bounding box center [808, 693] width 38 height 11
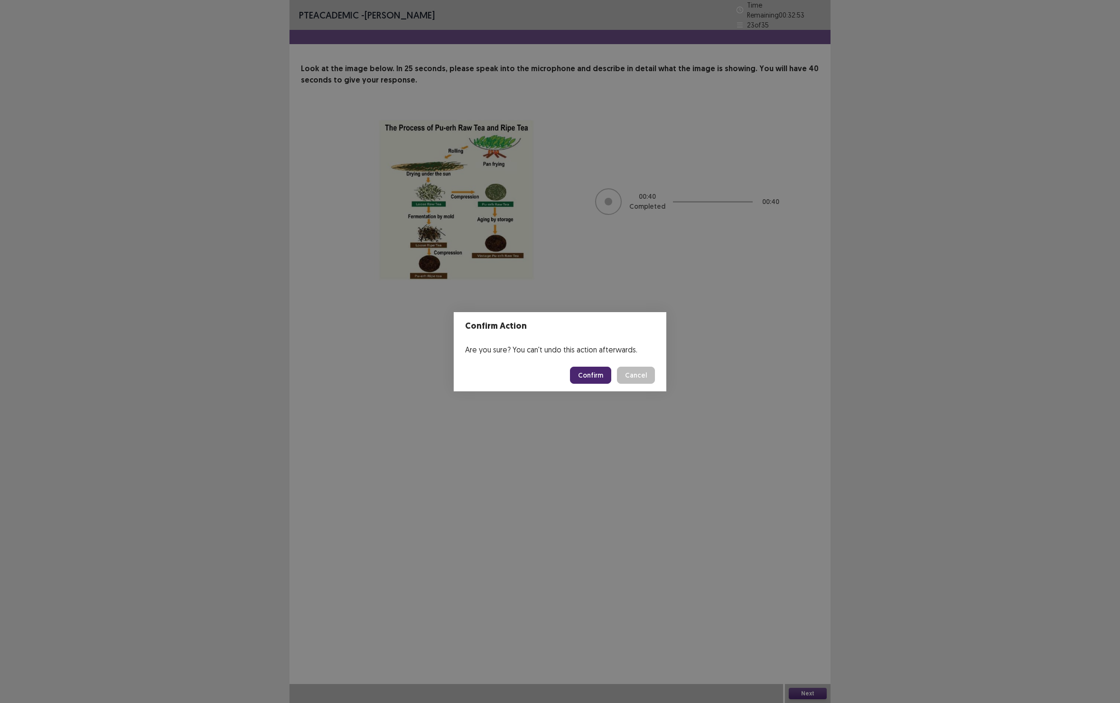
click at [590, 376] on button "Confirm" at bounding box center [590, 375] width 41 height 17
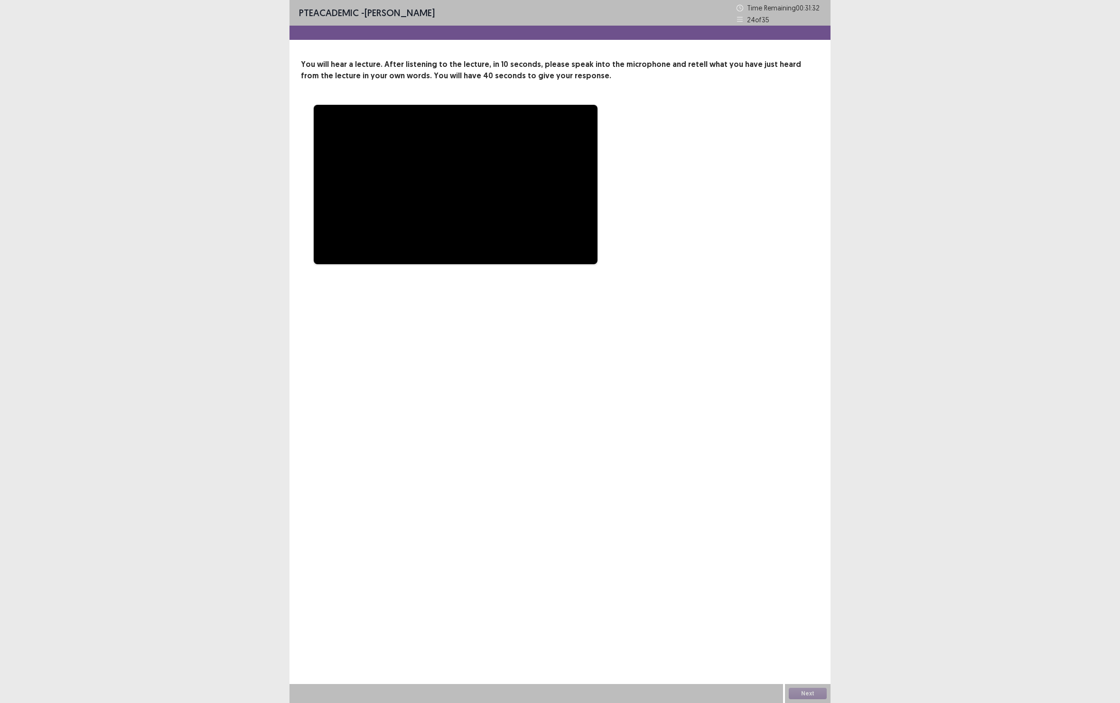
scroll to position [0, 0]
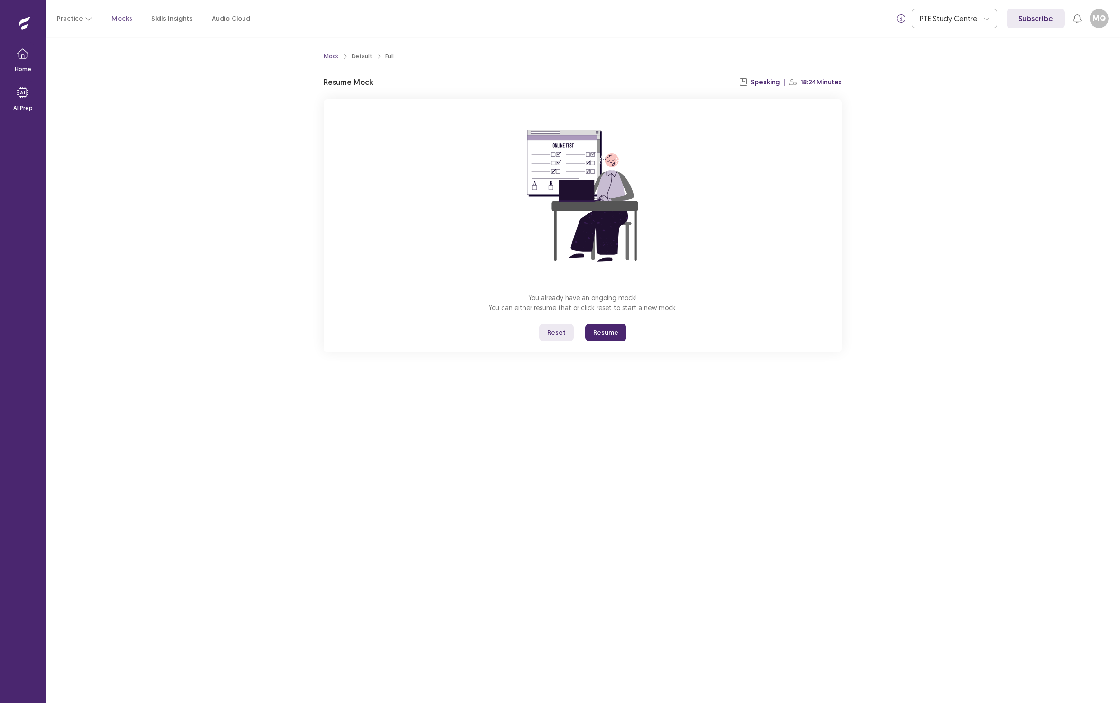
click at [589, 341] on button "Resume" at bounding box center [605, 332] width 41 height 17
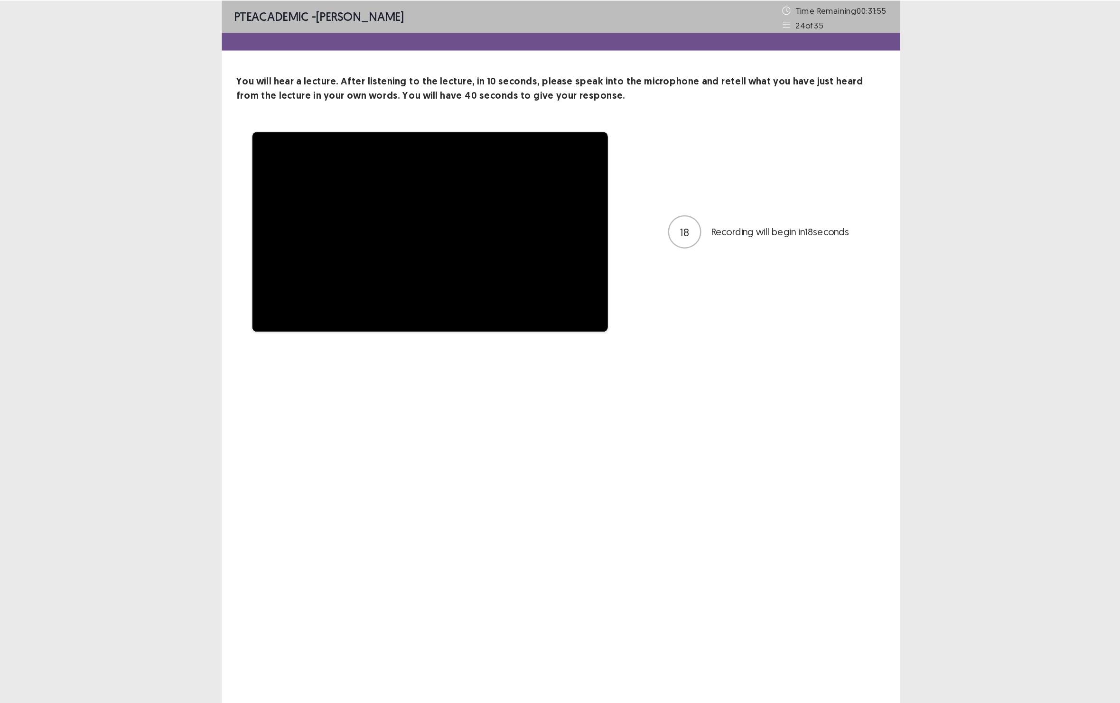
click at [564, 406] on div "**********" at bounding box center [560, 351] width 541 height 703
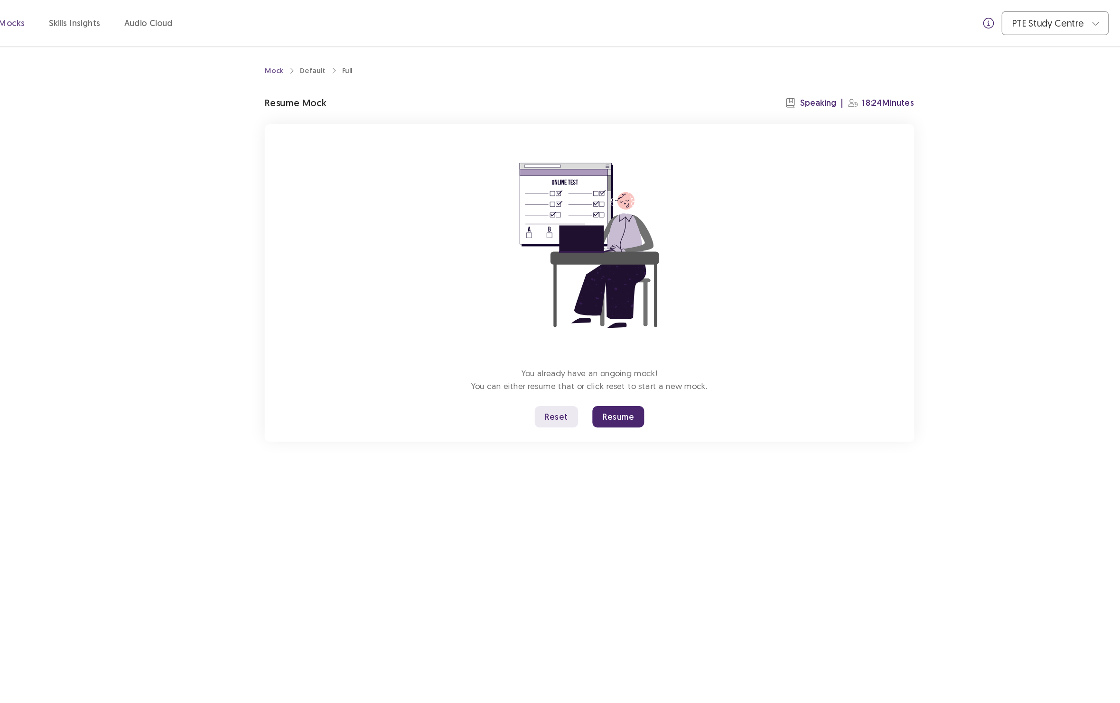
click at [585, 339] on button "Resume" at bounding box center [605, 332] width 41 height 17
